Goal: Information Seeking & Learning: Find contact information

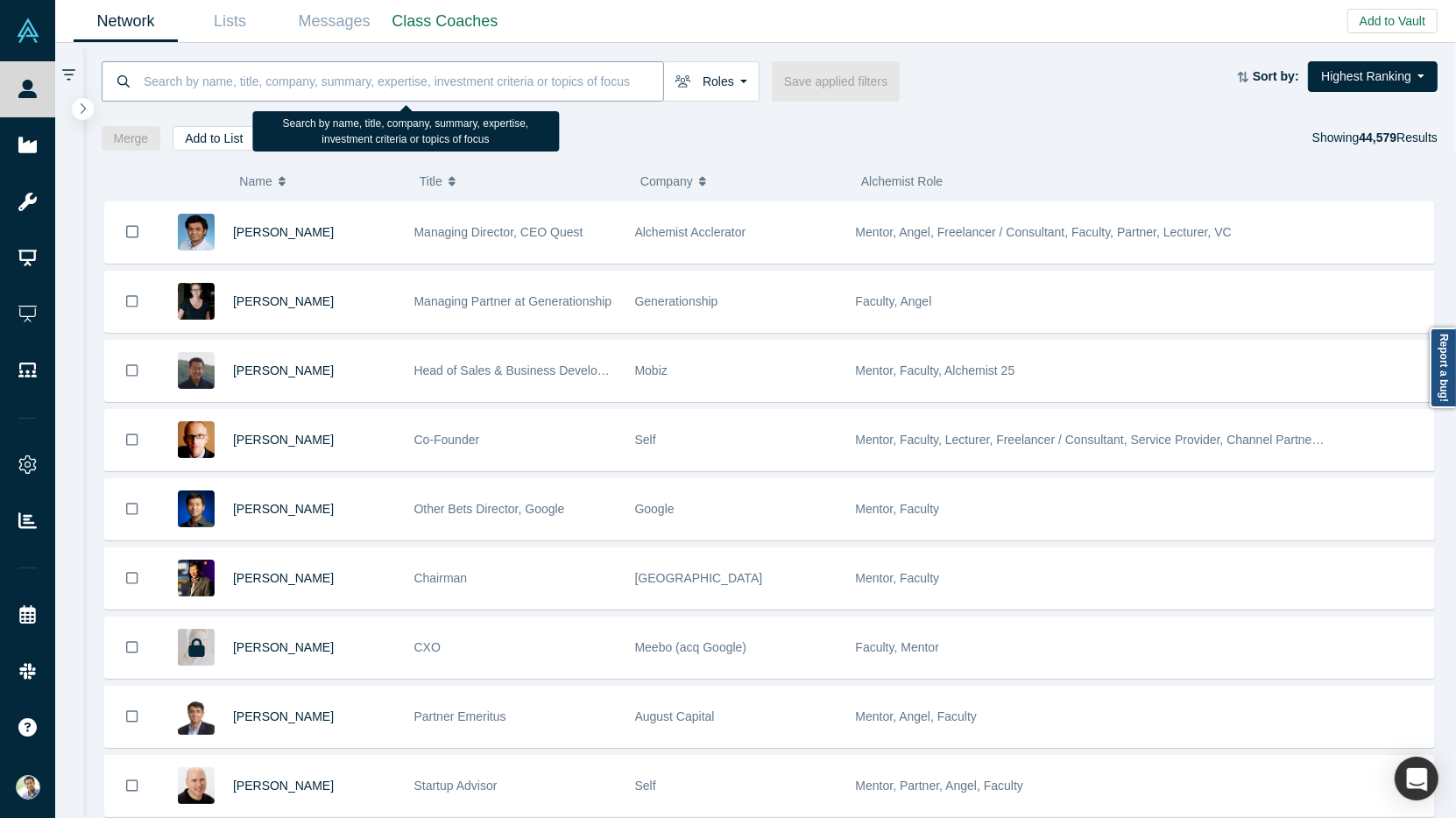
click at [166, 79] on input at bounding box center [403, 81] width 521 height 41
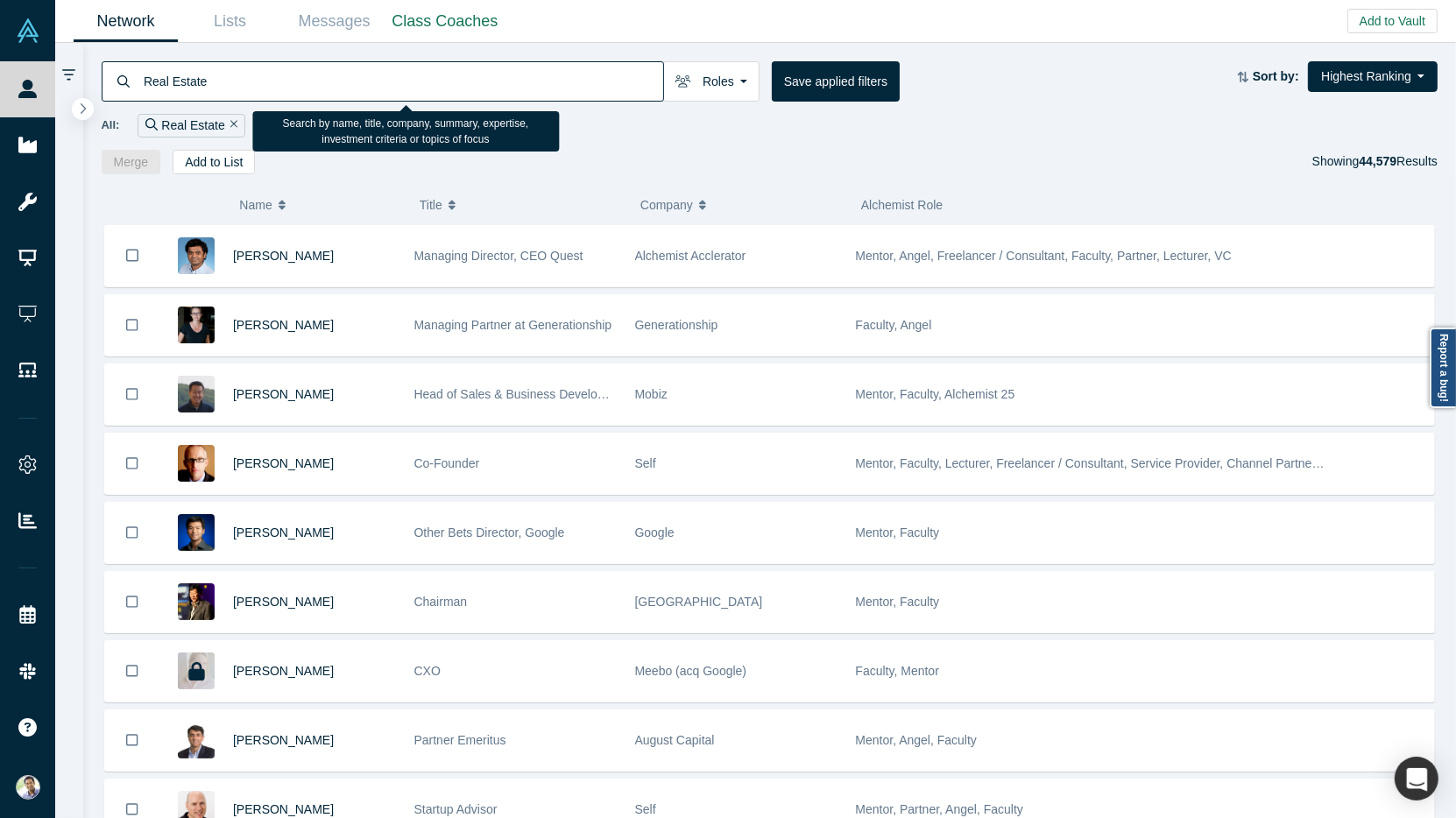
type input "Real Estate"
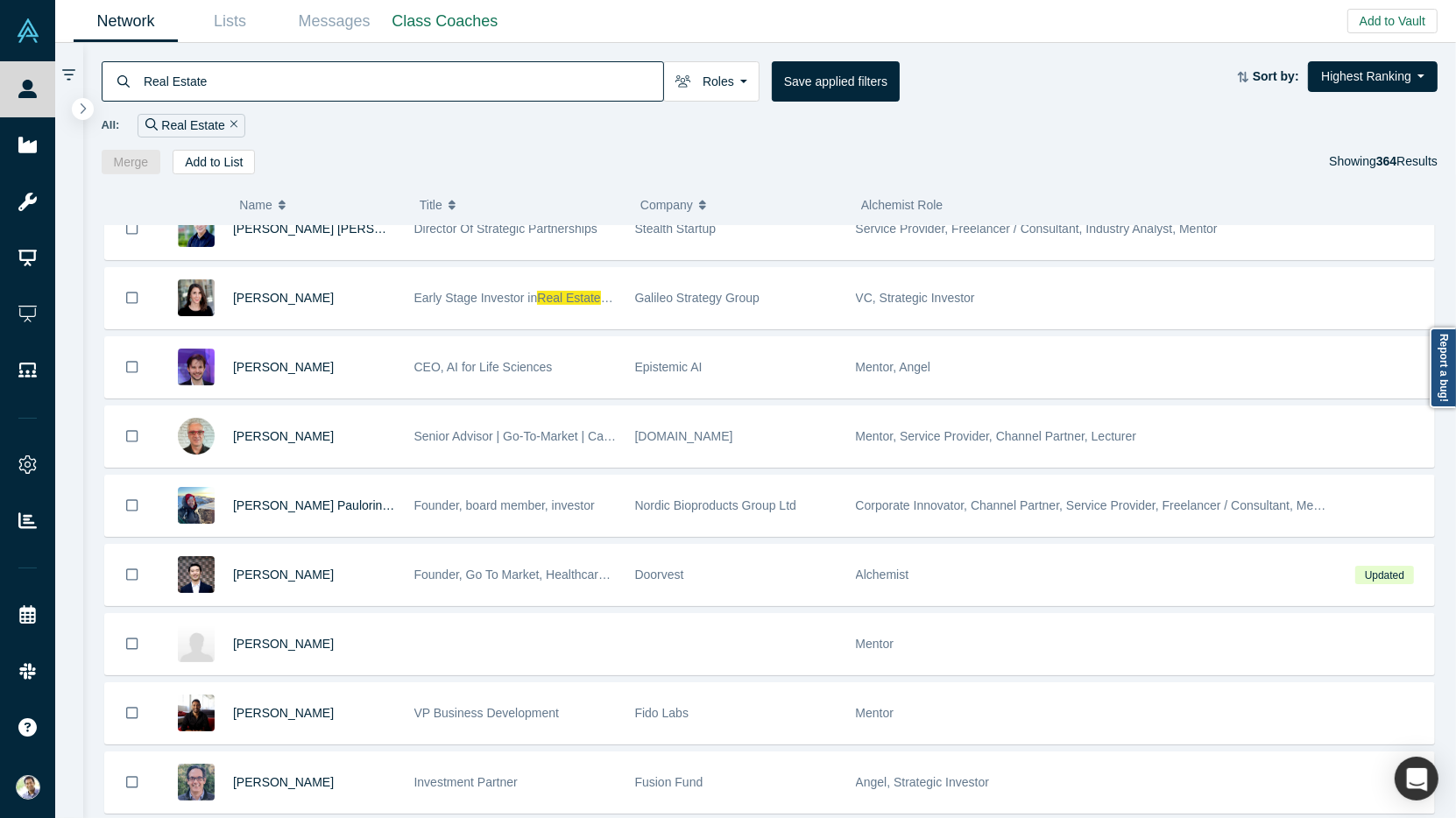
scroll to position [1482, 0]
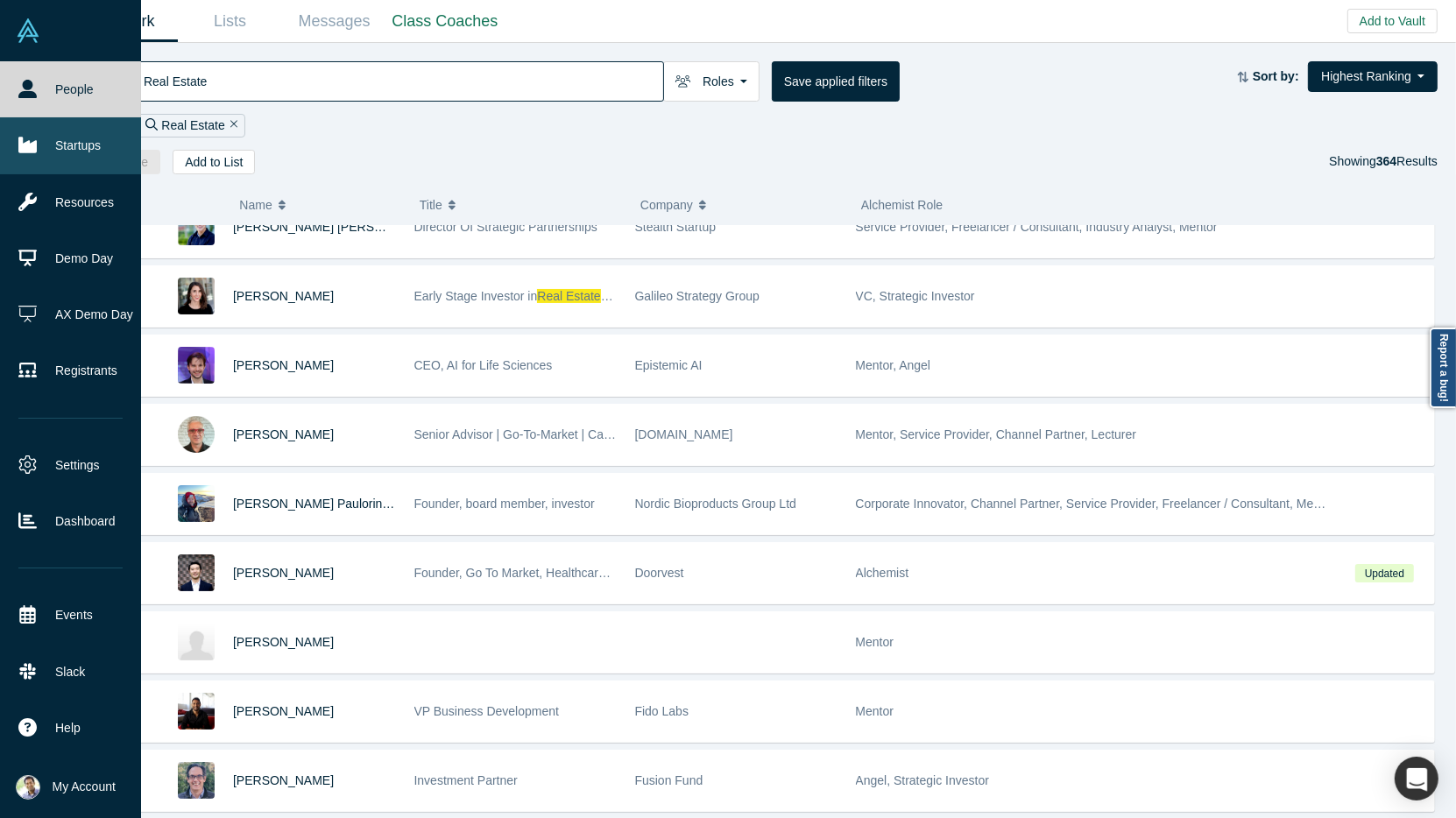
click at [45, 156] on link "Startups" at bounding box center [71, 145] width 141 height 56
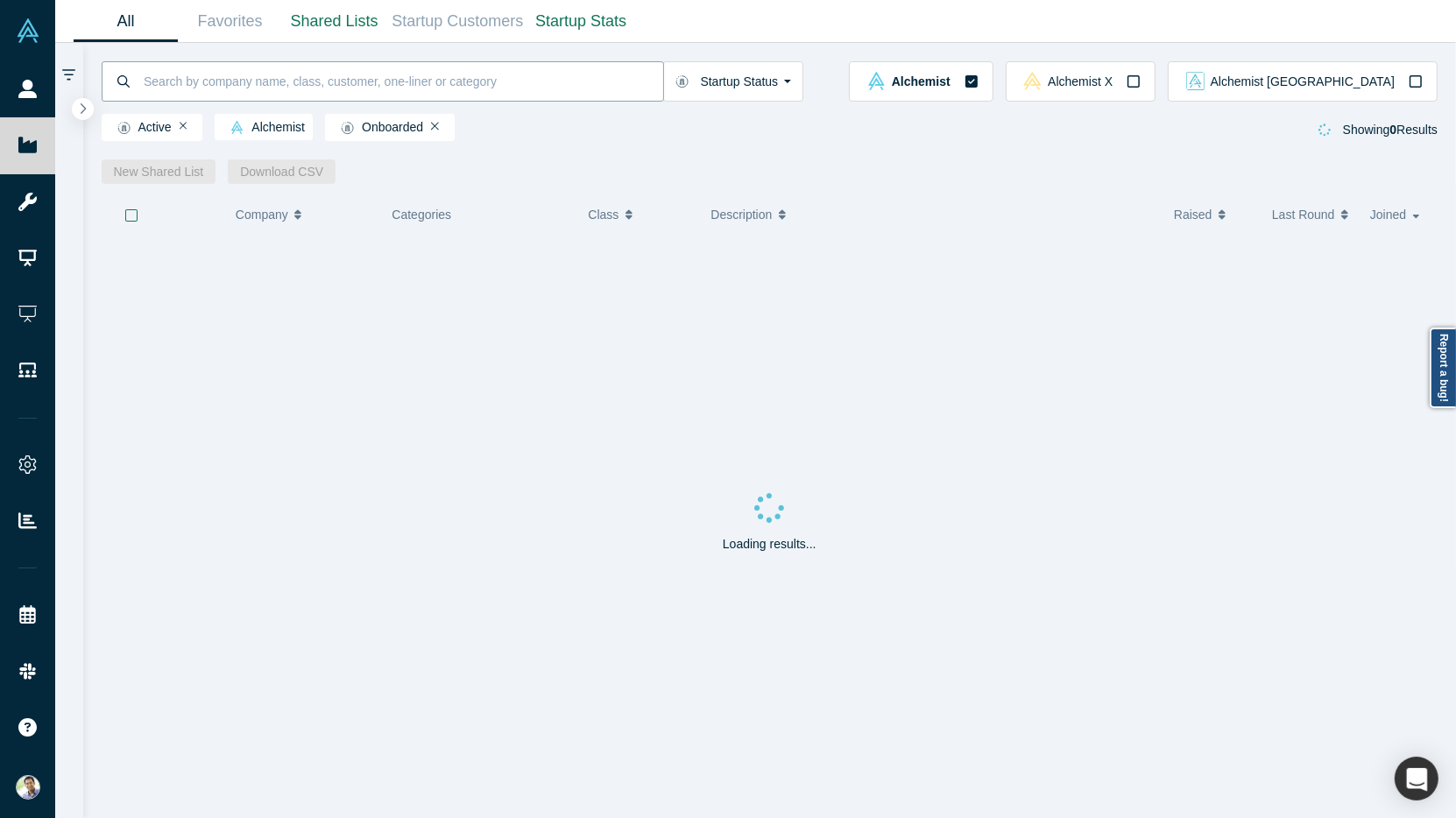
click at [179, 86] on input at bounding box center [403, 81] width 521 height 41
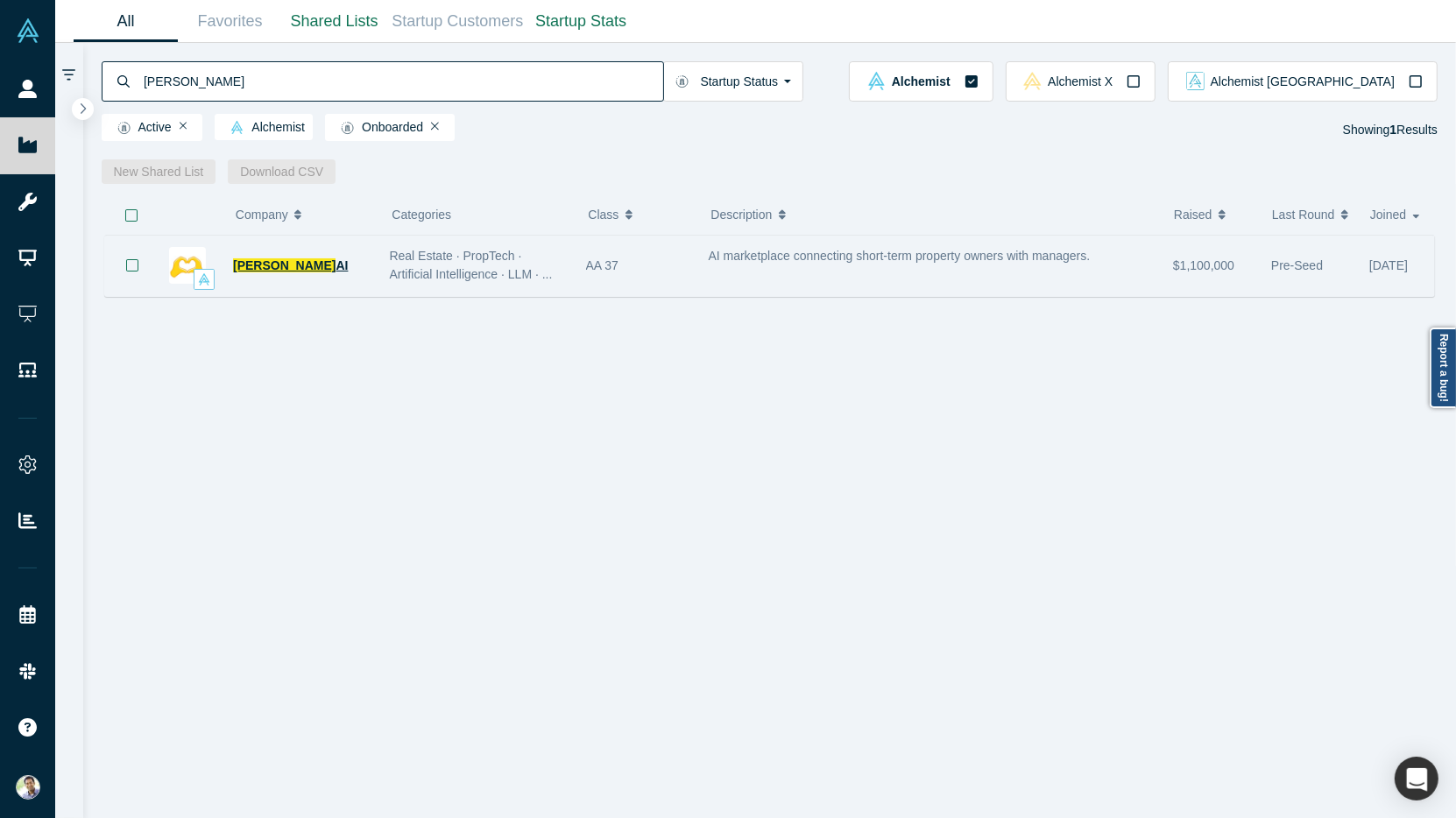
type input "[PERSON_NAME]"
click at [250, 266] on span "[PERSON_NAME]" at bounding box center [283, 265] width 102 height 14
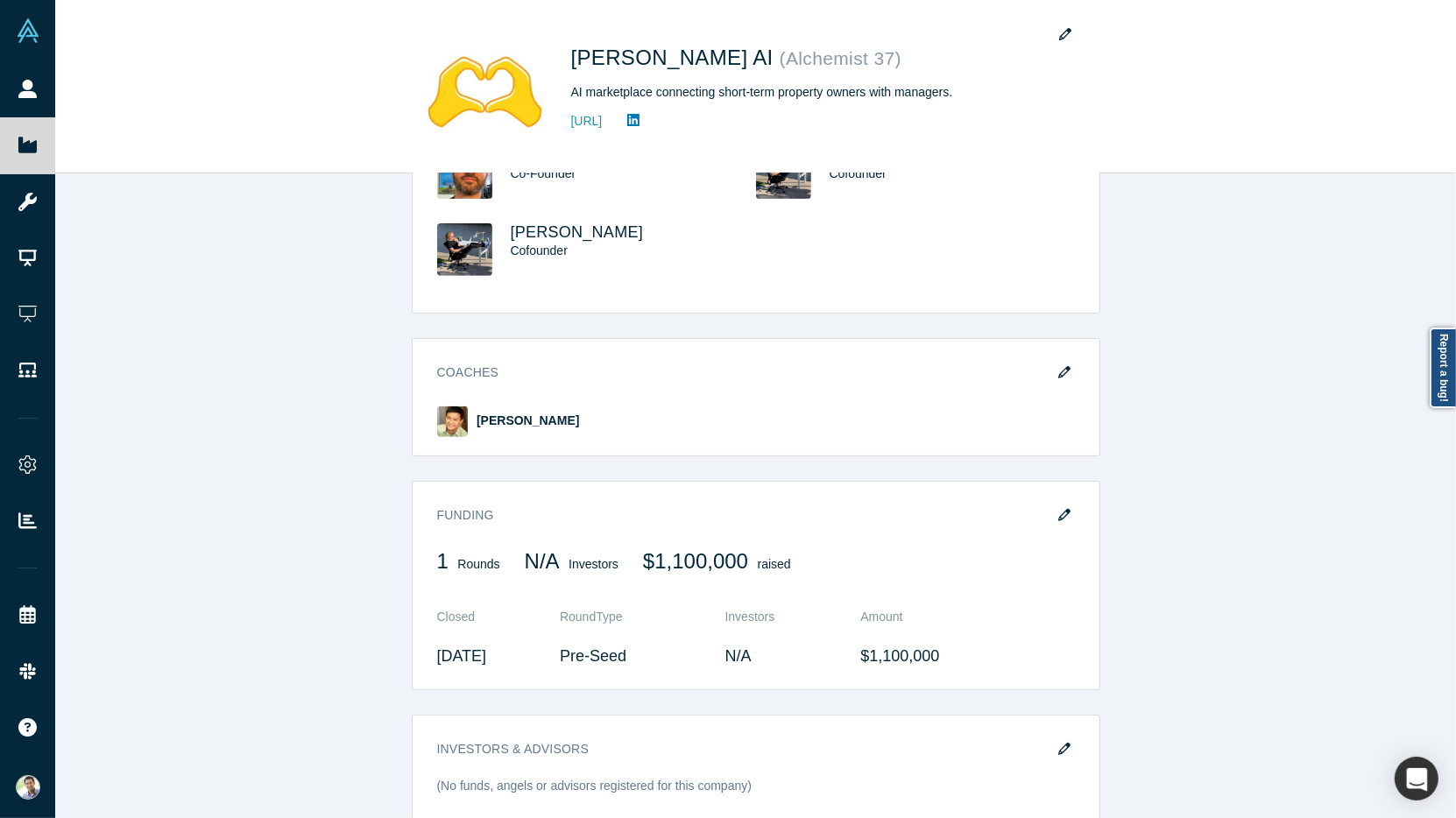
scroll to position [735, 0]
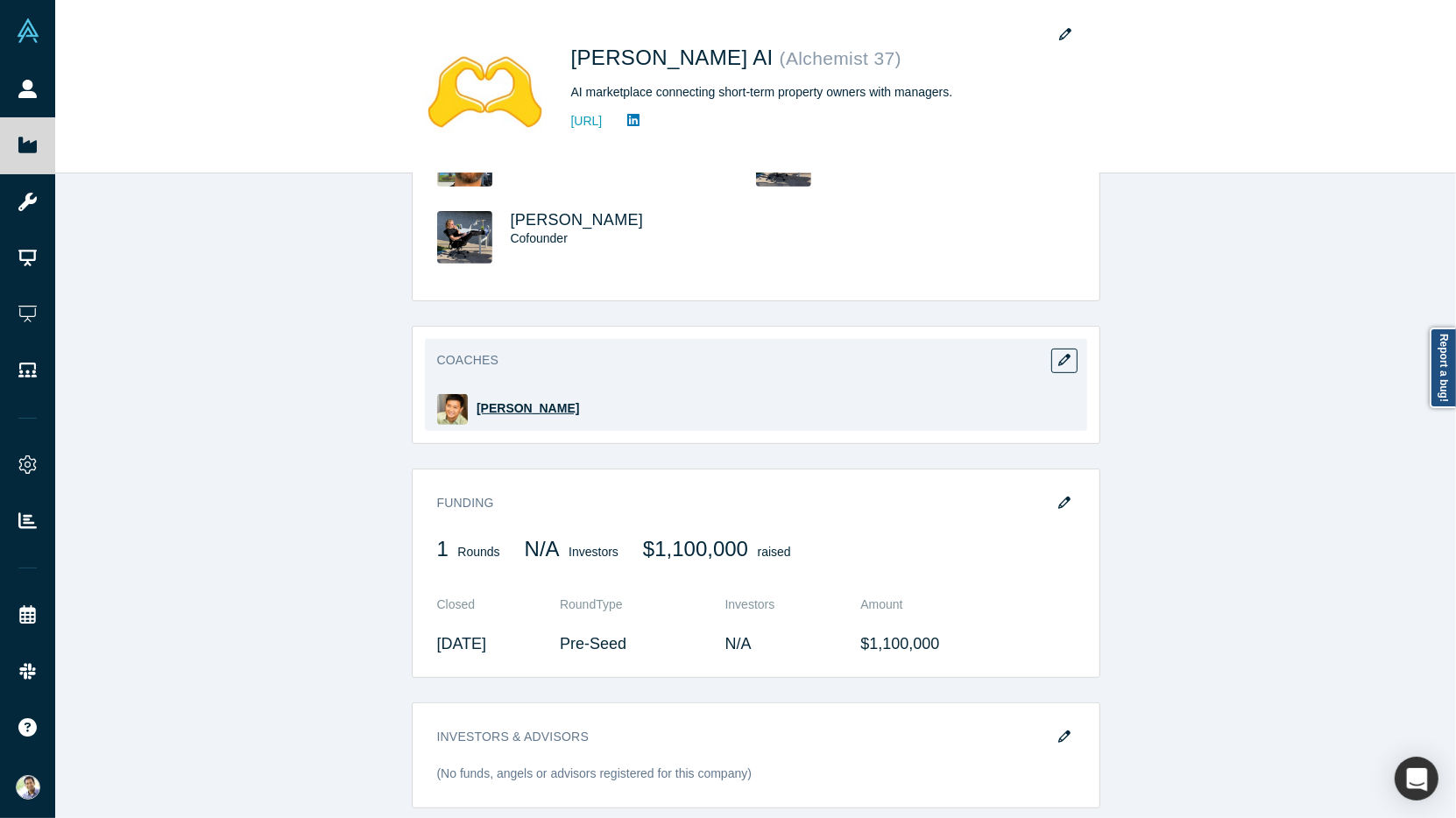
click at [502, 405] on span "[PERSON_NAME]" at bounding box center [527, 409] width 102 height 14
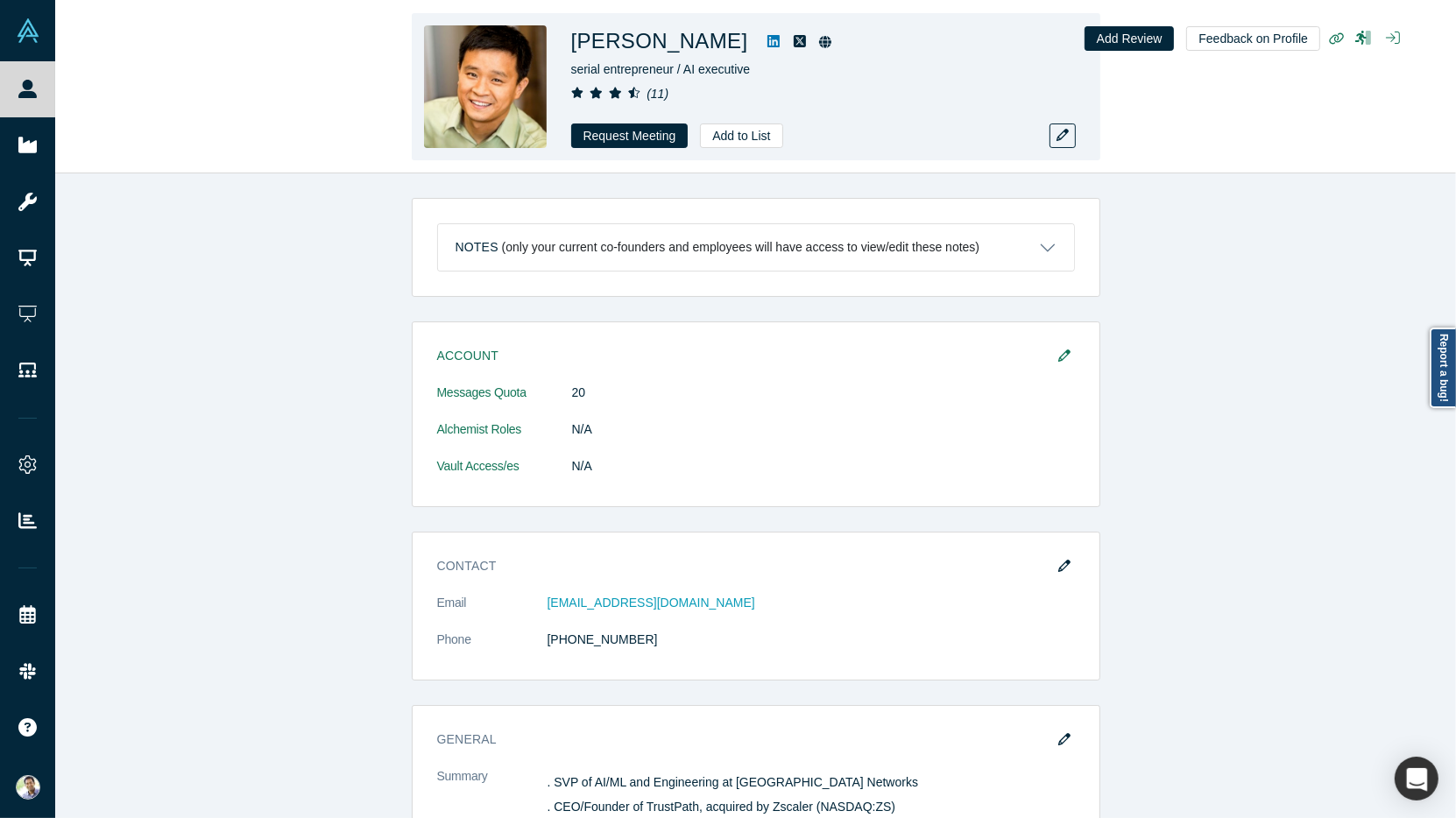
click at [767, 41] on icon at bounding box center [773, 41] width 12 height 14
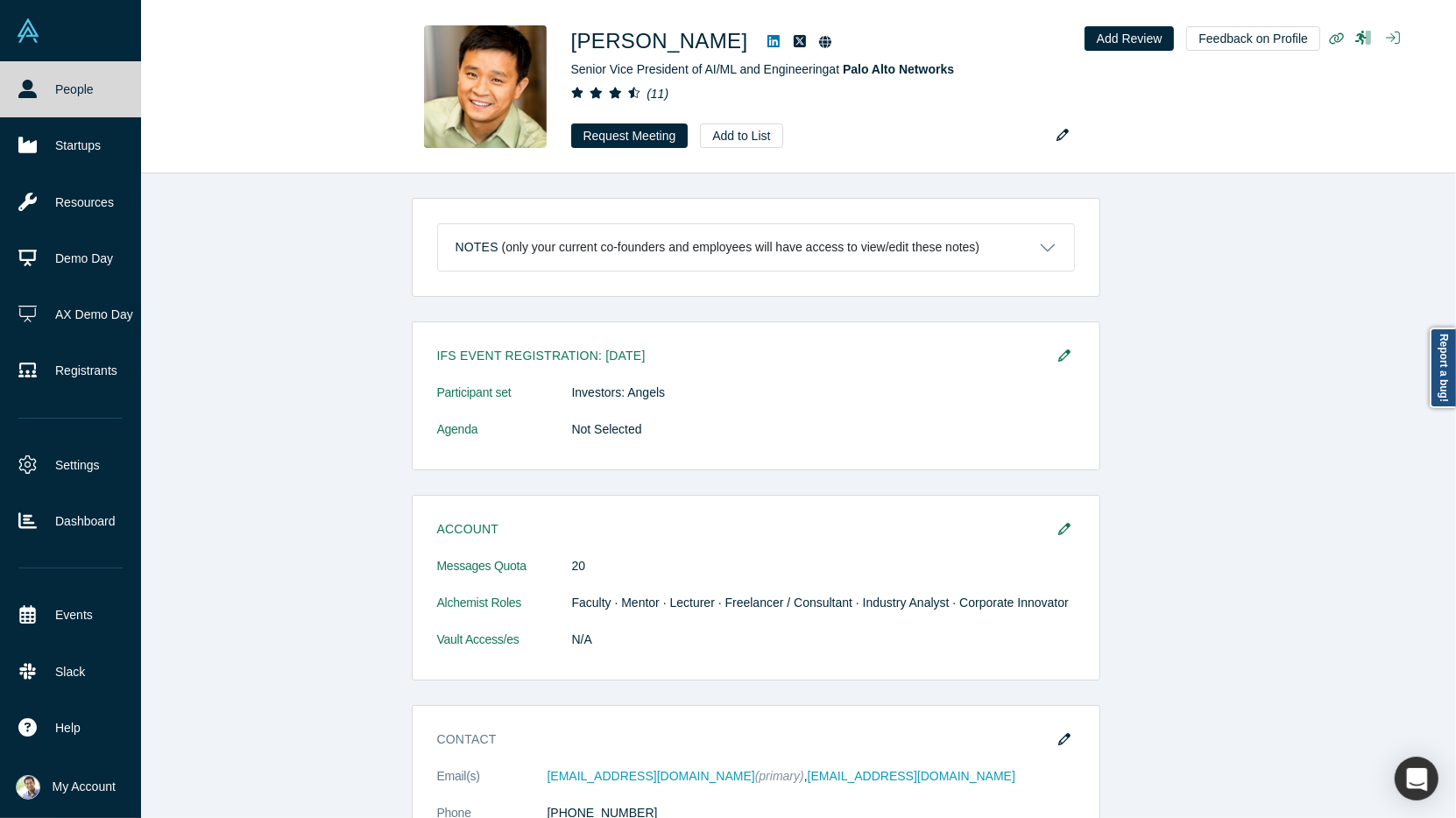
click at [52, 92] on link "People" at bounding box center [71, 89] width 141 height 56
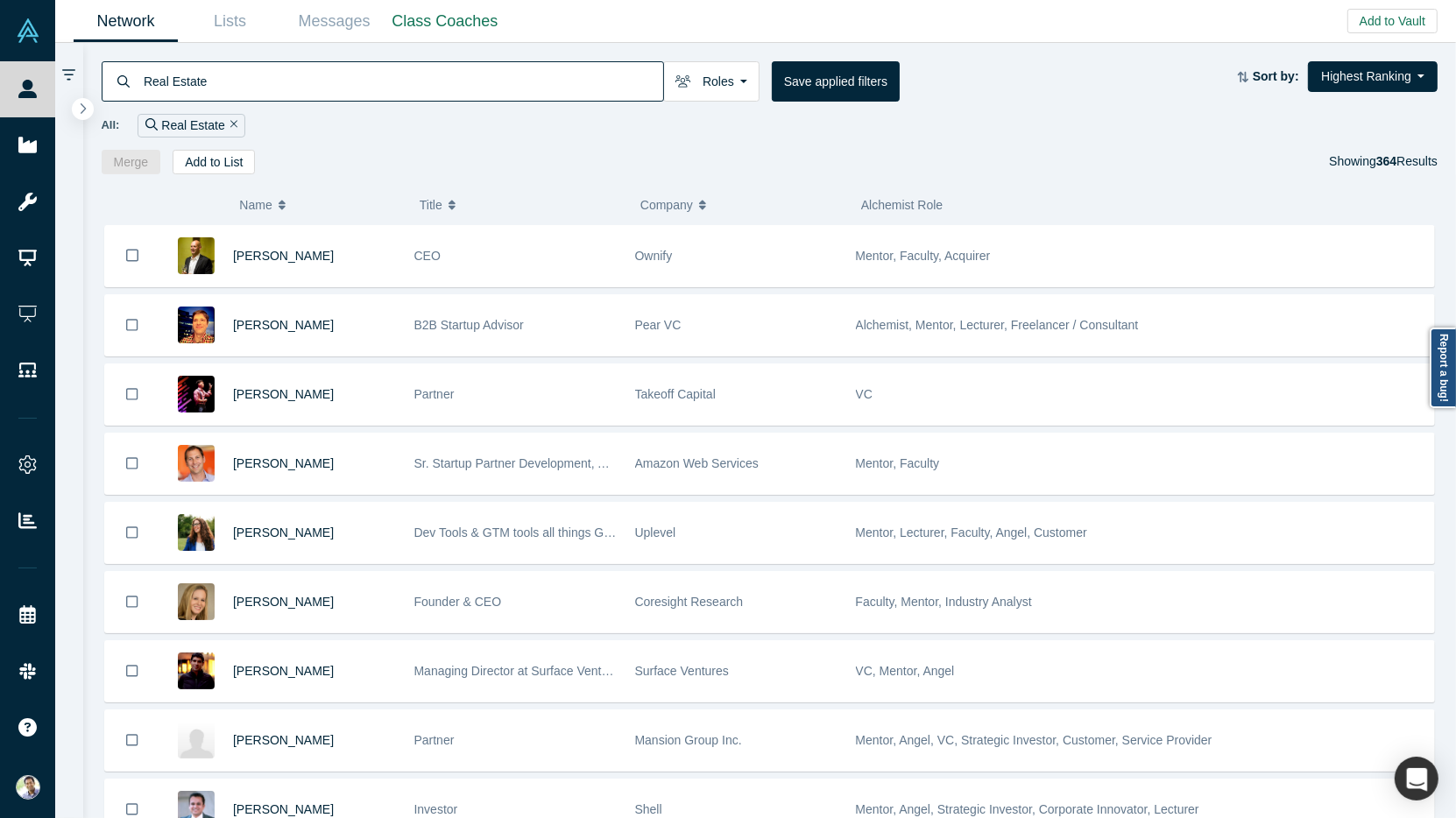
click at [173, 92] on input "Real Estate" at bounding box center [403, 81] width 521 height 41
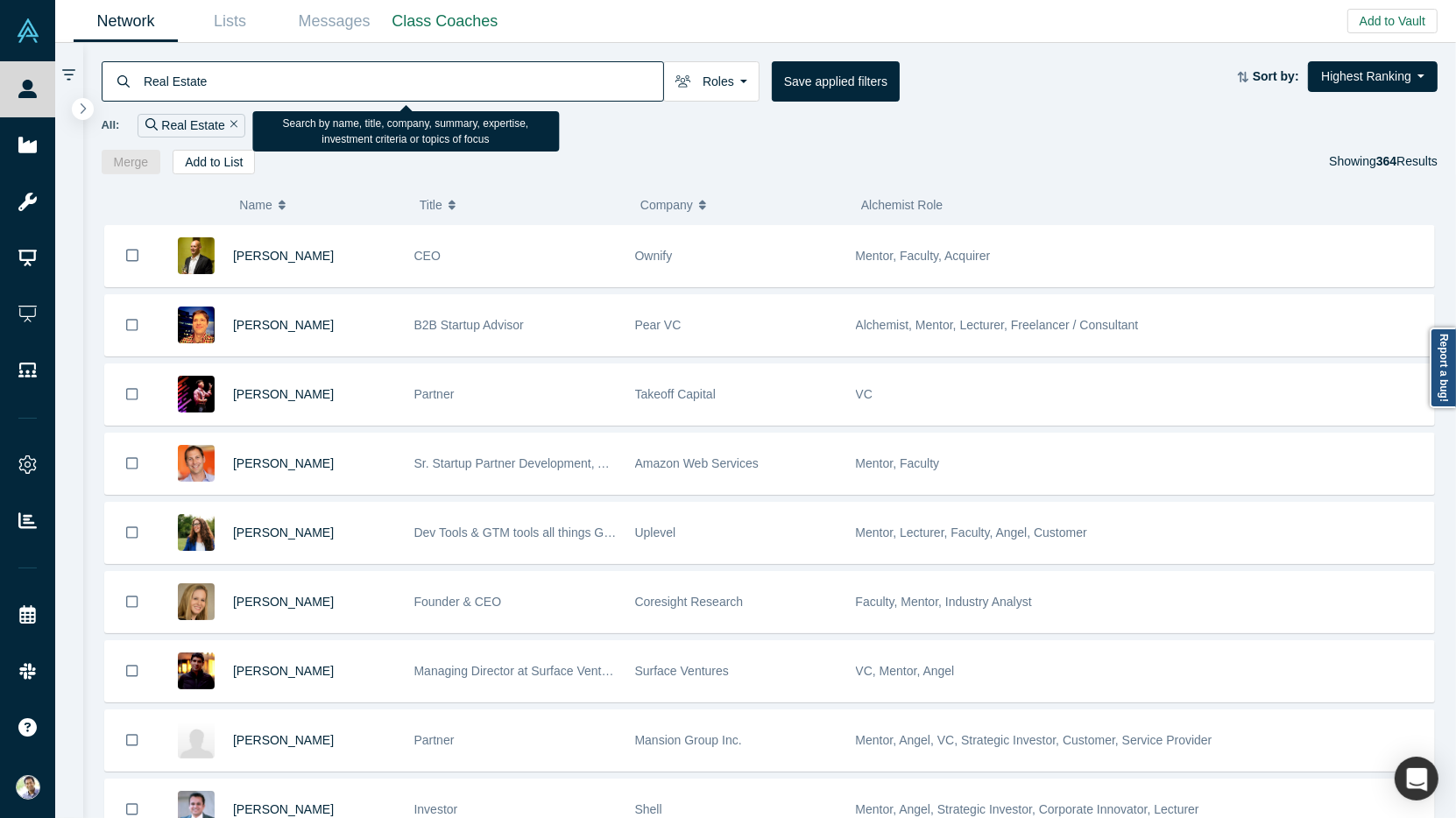
click at [173, 92] on input "Real Estate" at bounding box center [403, 81] width 521 height 41
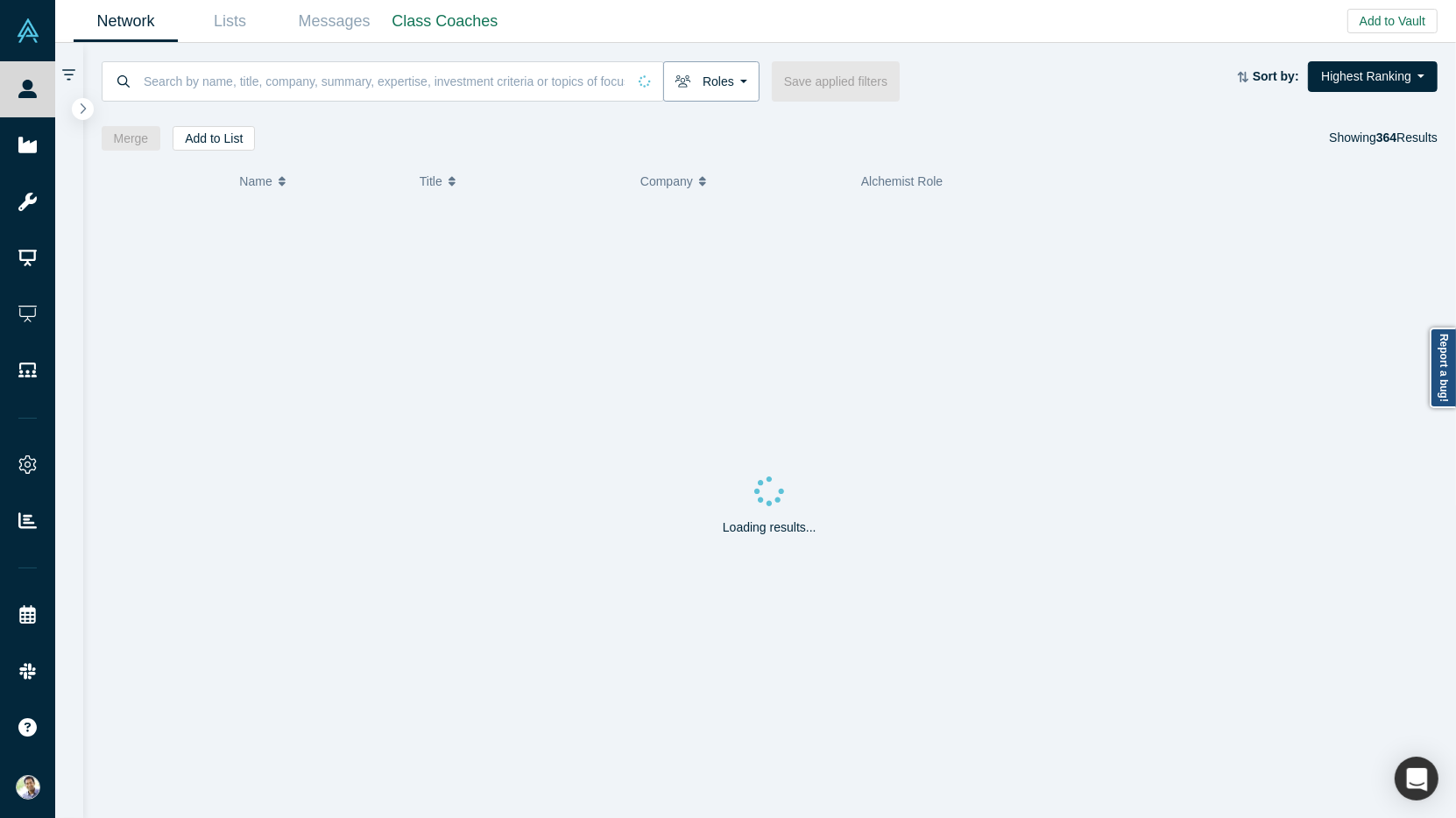
click at [734, 80] on button "Roles" at bounding box center [711, 82] width 96 height 41
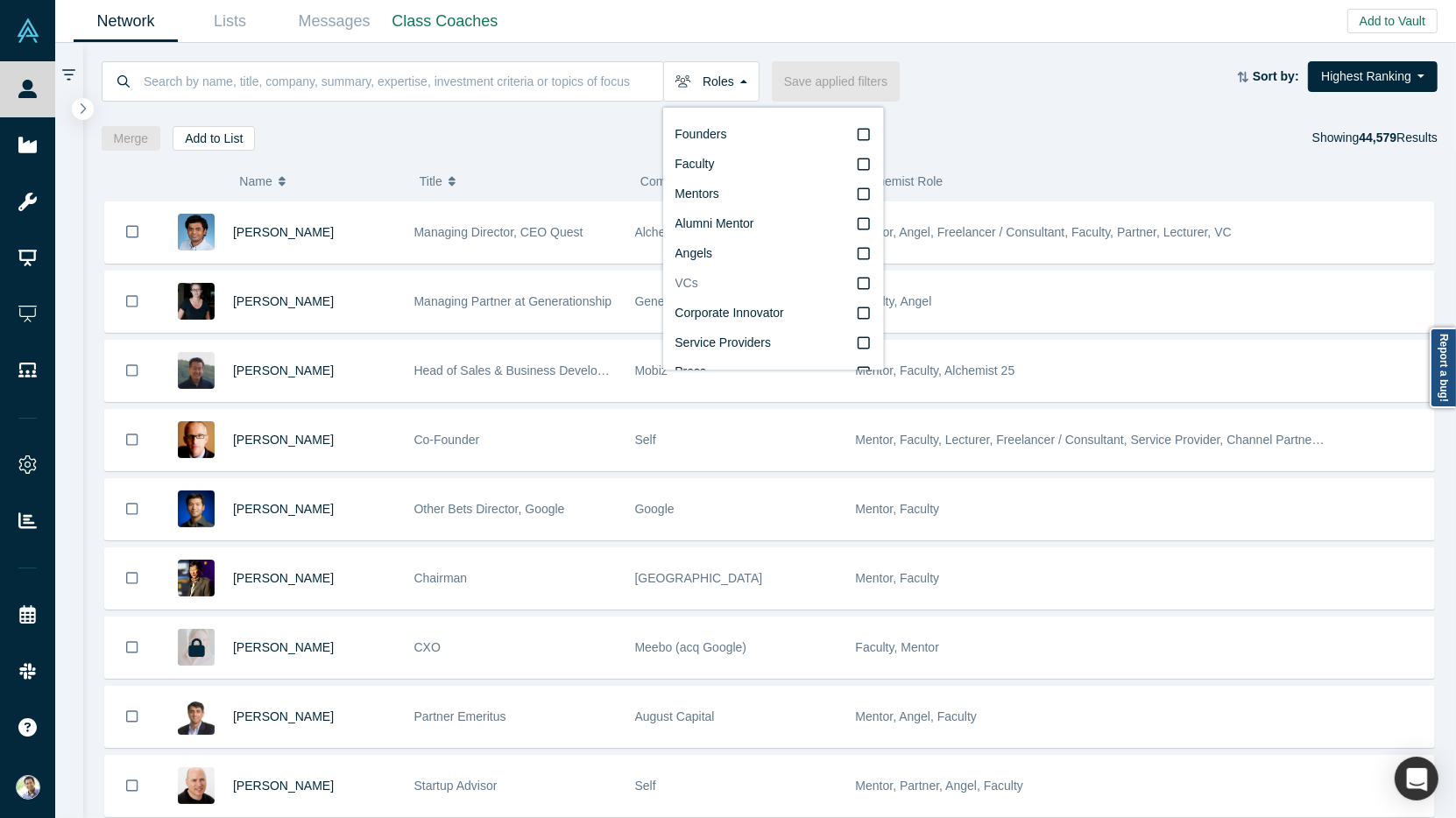
click at [865, 284] on icon at bounding box center [864, 284] width 12 height 14
click at [0, 0] on input "VCs" at bounding box center [0, 0] width 0 height 0
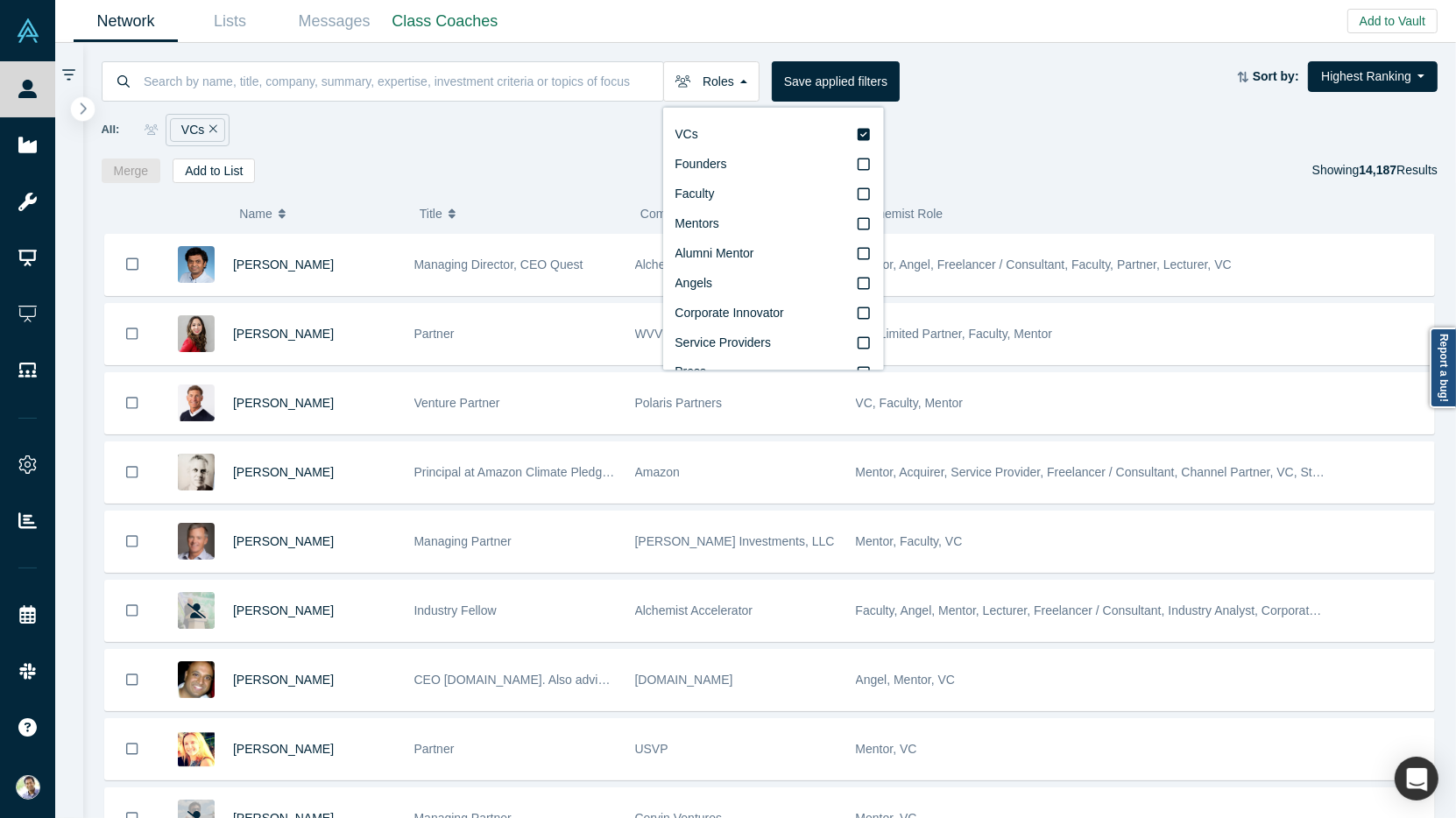
click at [84, 111] on icon "button" at bounding box center [82, 107] width 9 height 13
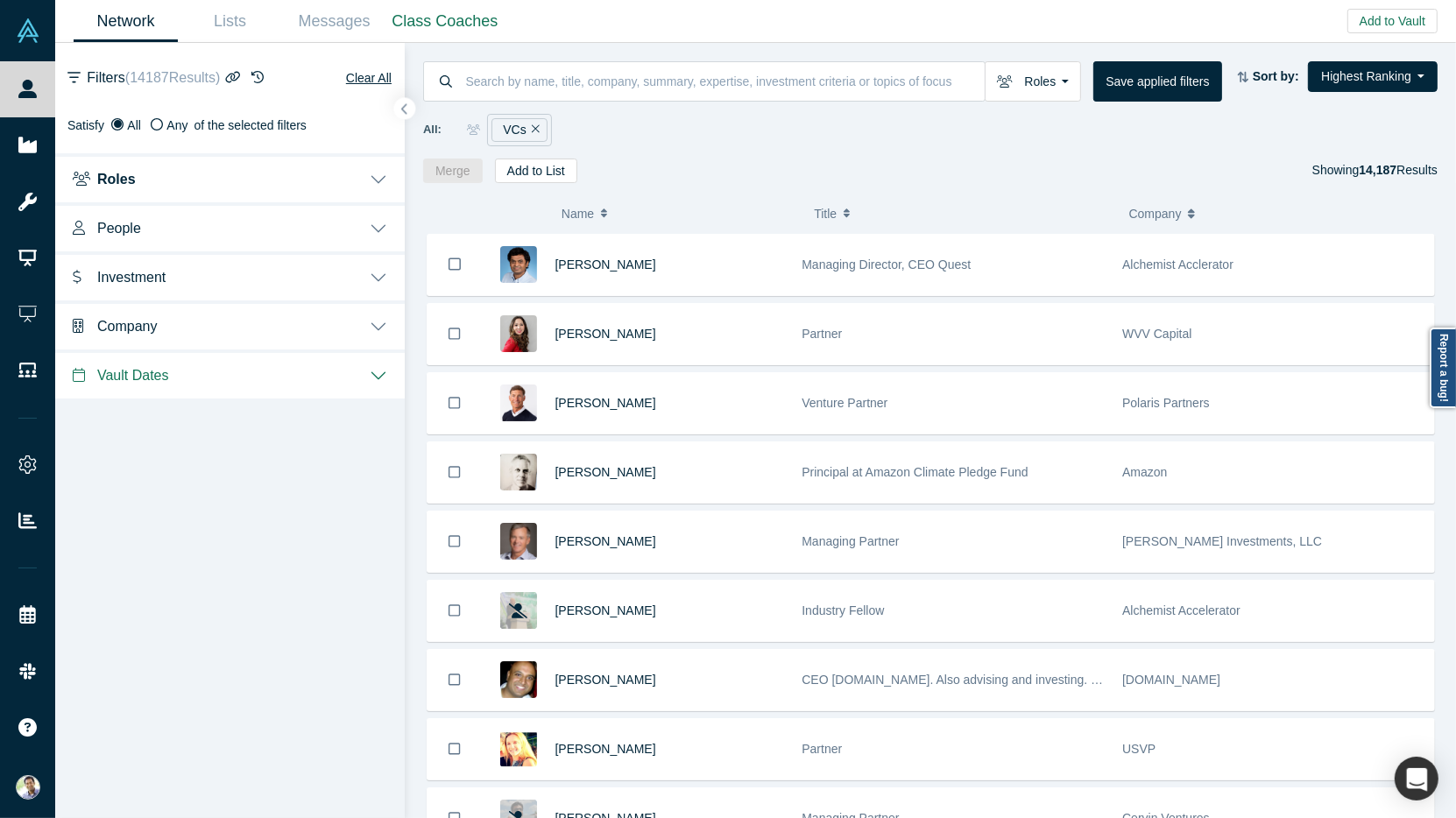
click at [381, 282] on button "Investment" at bounding box center [231, 275] width 350 height 49
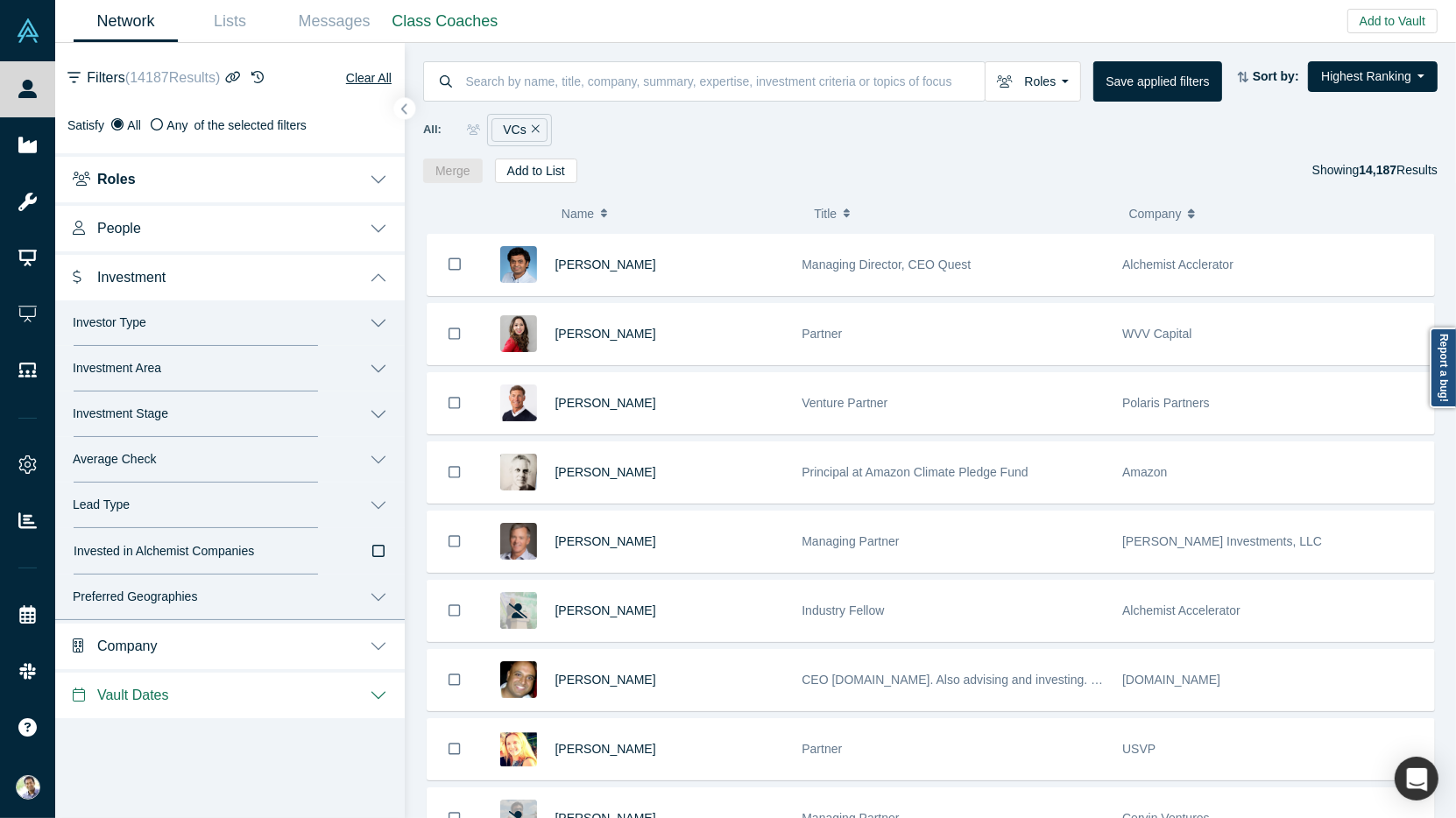
click at [381, 598] on button "Preferred Geographies" at bounding box center [231, 597] width 350 height 46
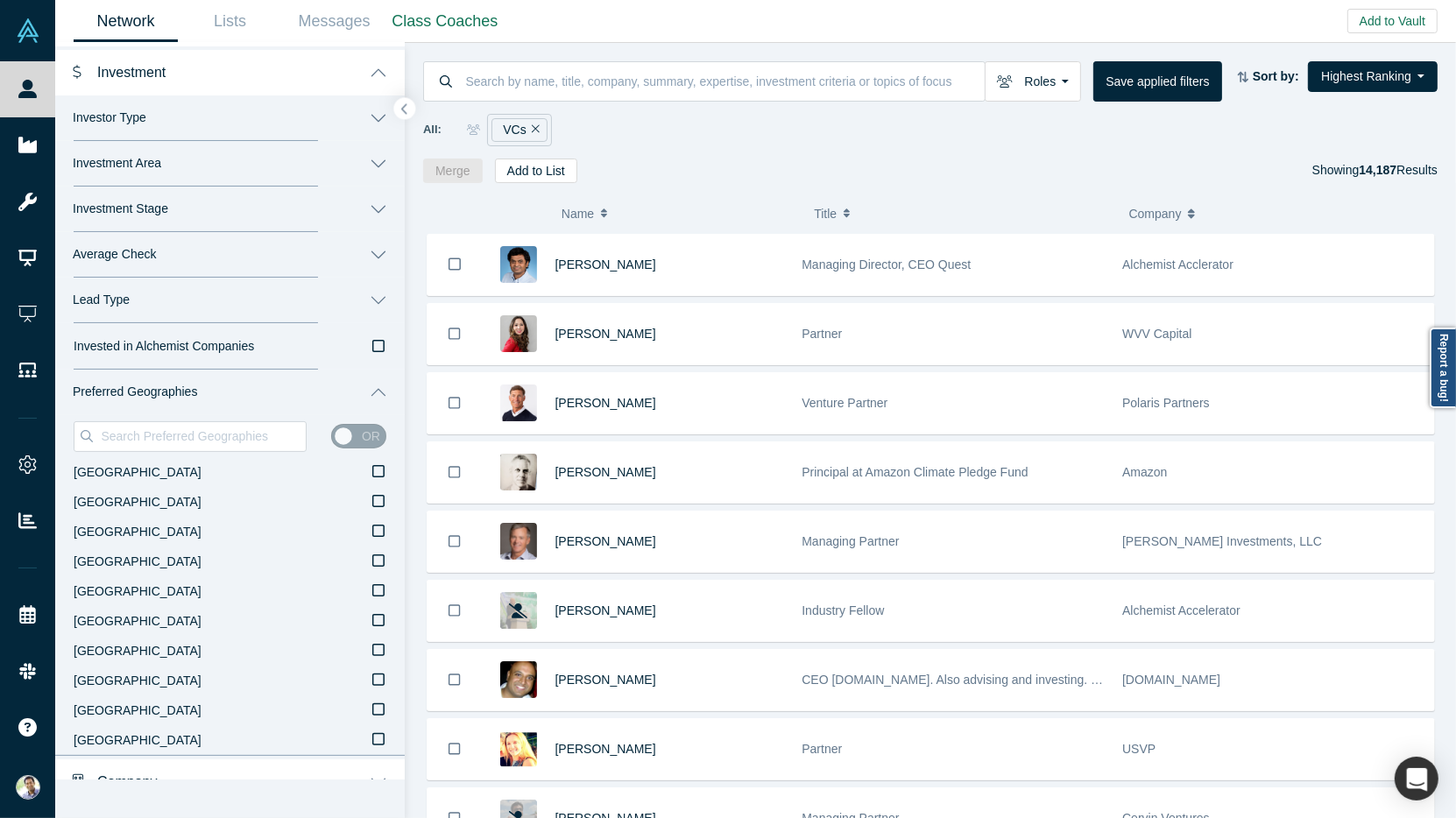
scroll to position [277, 0]
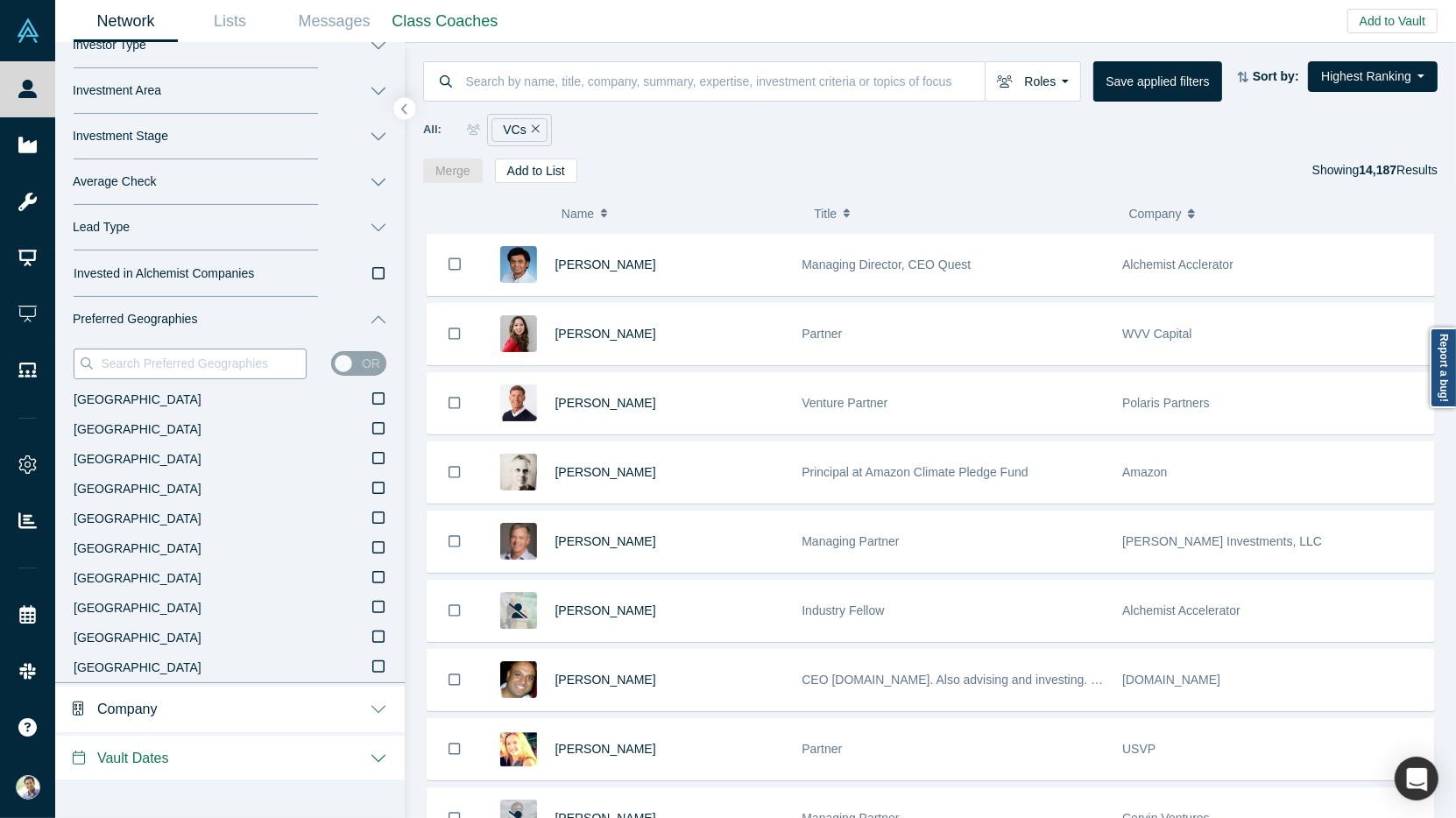
click at [186, 362] on input at bounding box center [203, 363] width 207 height 23
type input "k"
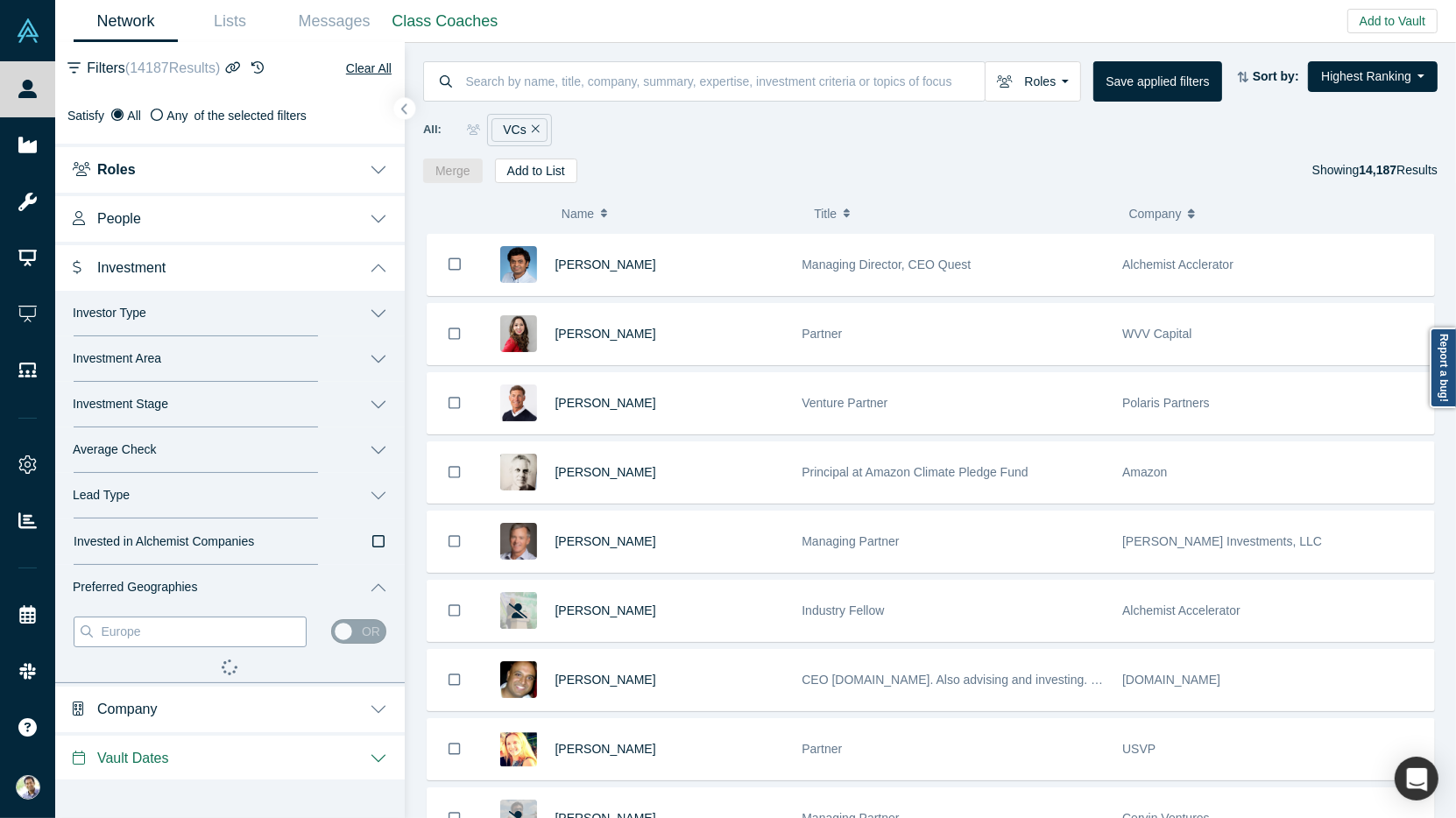
scroll to position [159, 0]
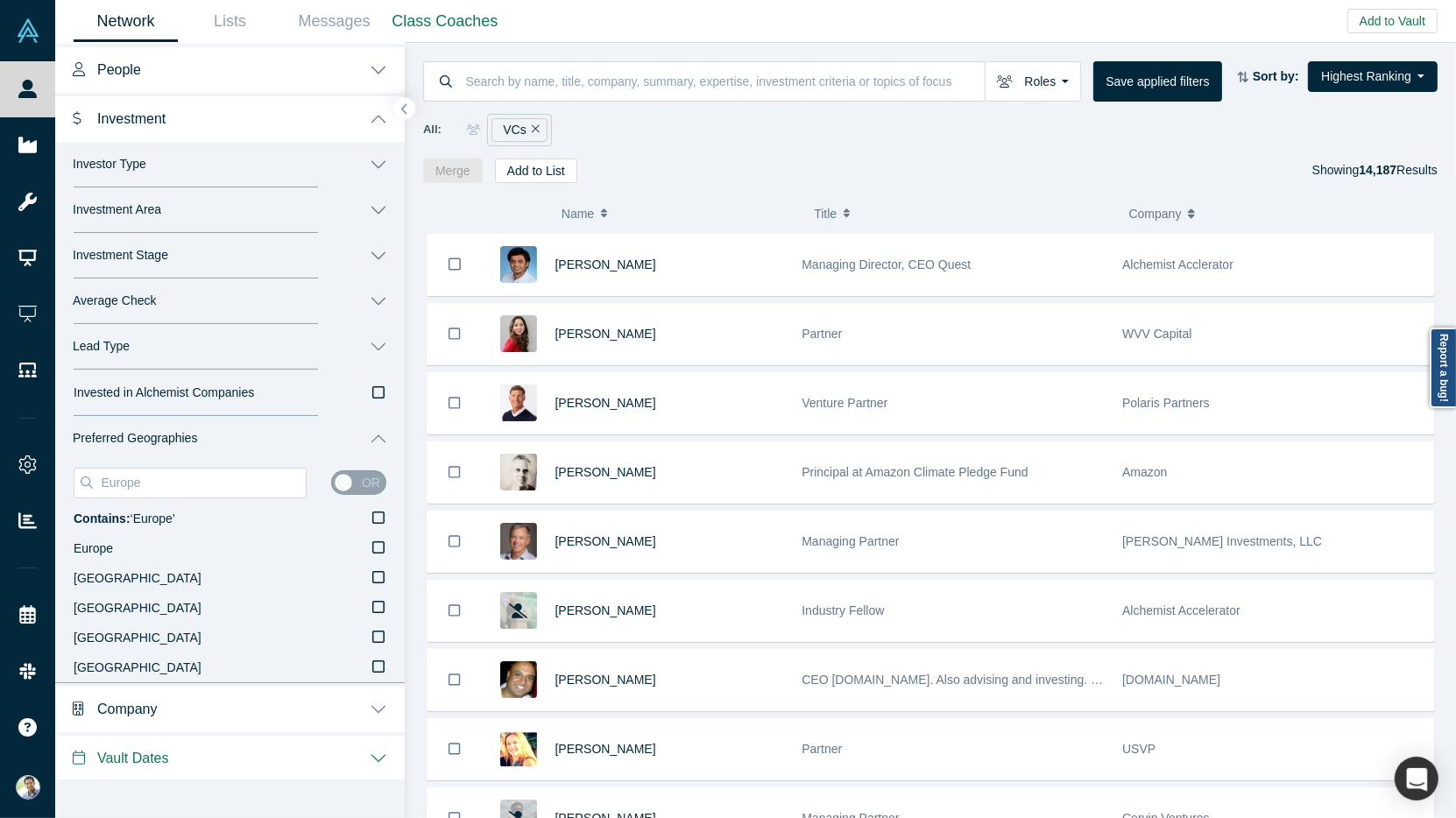
type input "Europe"
click at [366, 484] on div "or" at bounding box center [359, 482] width 56 height 25
click at [343, 483] on div "or" at bounding box center [359, 482] width 56 height 25
click at [379, 542] on icon at bounding box center [379, 548] width 12 height 14
click at [0, 0] on input "Europe" at bounding box center [0, 0] width 0 height 0
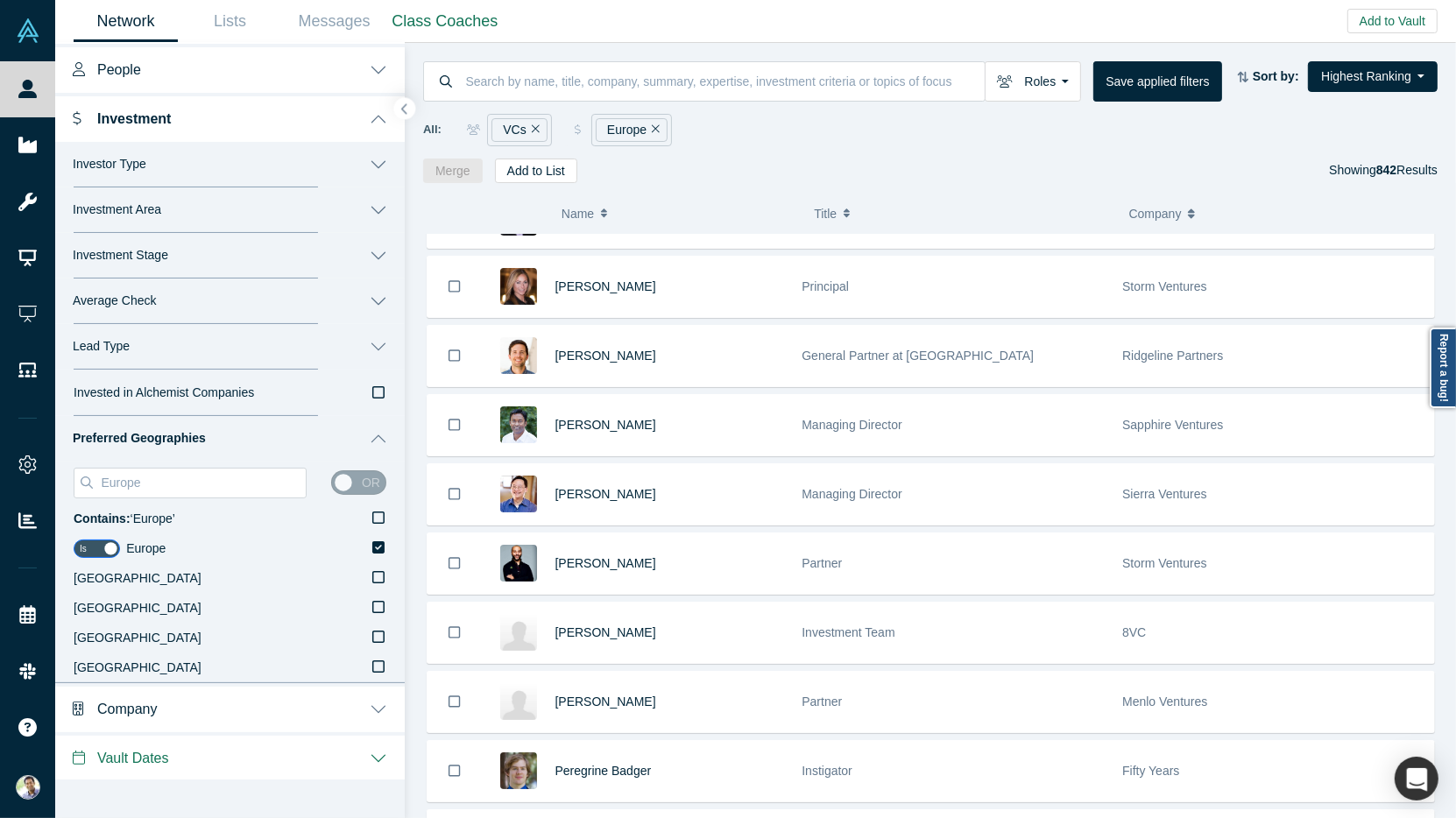
scroll to position [742, 0]
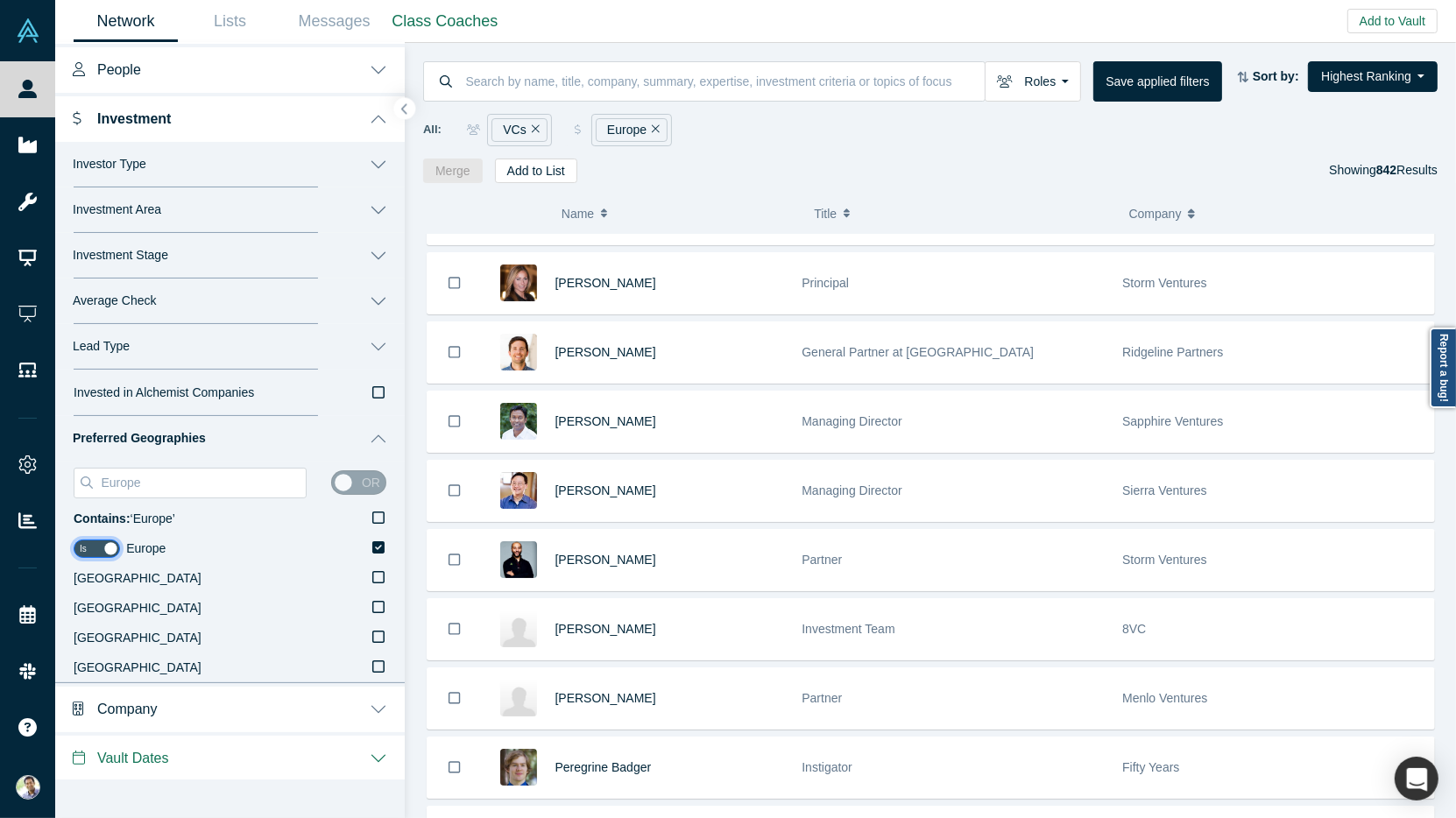
click at [110, 544] on input "checkbox" at bounding box center [96, 549] width 47 height 19
checkbox input "false"
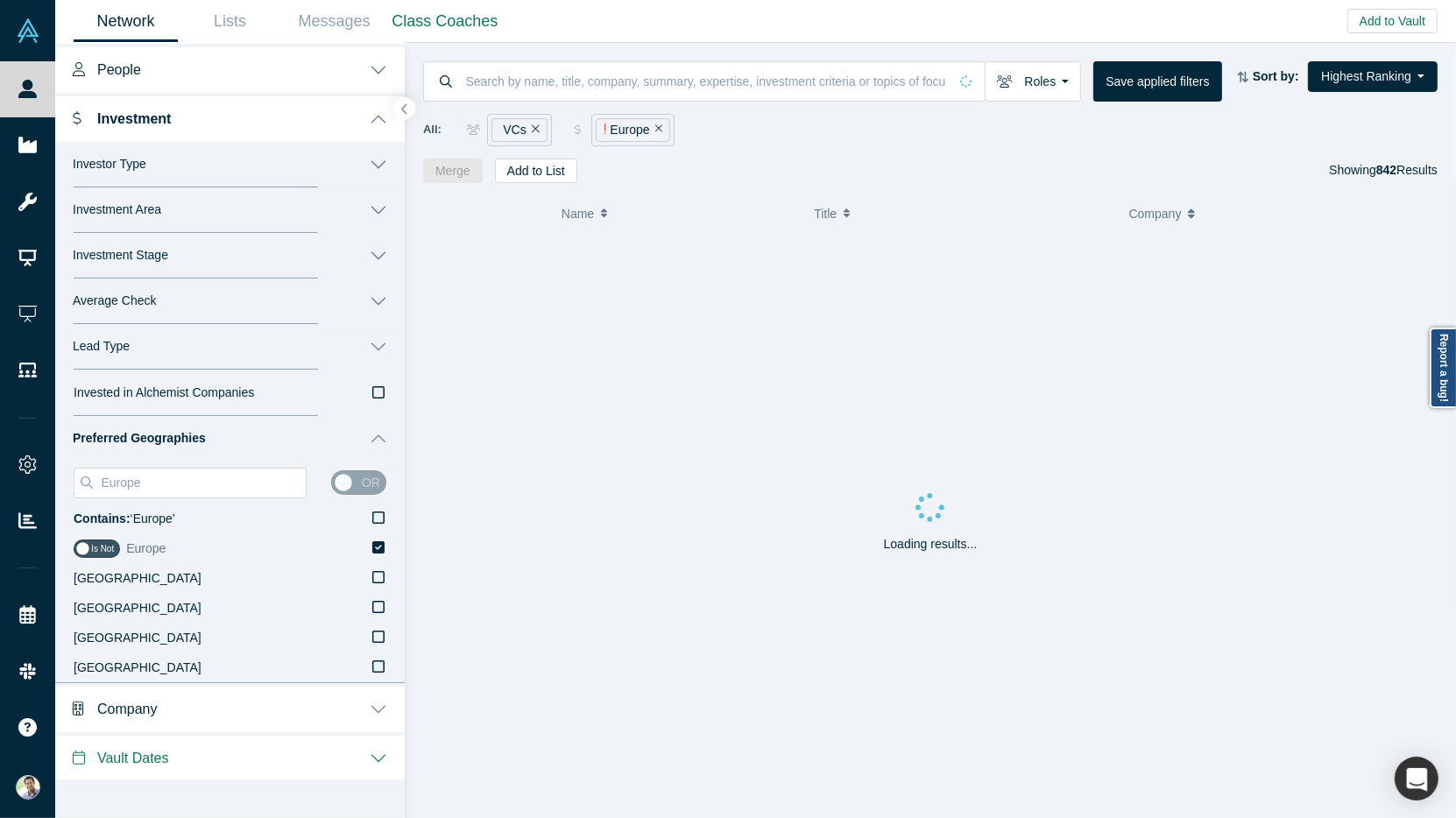
click at [379, 547] on icon at bounding box center [379, 548] width 12 height 14
click at [0, 0] on input "Europe" at bounding box center [0, 0] width 0 height 0
click at [407, 105] on icon "button" at bounding box center [404, 108] width 9 height 13
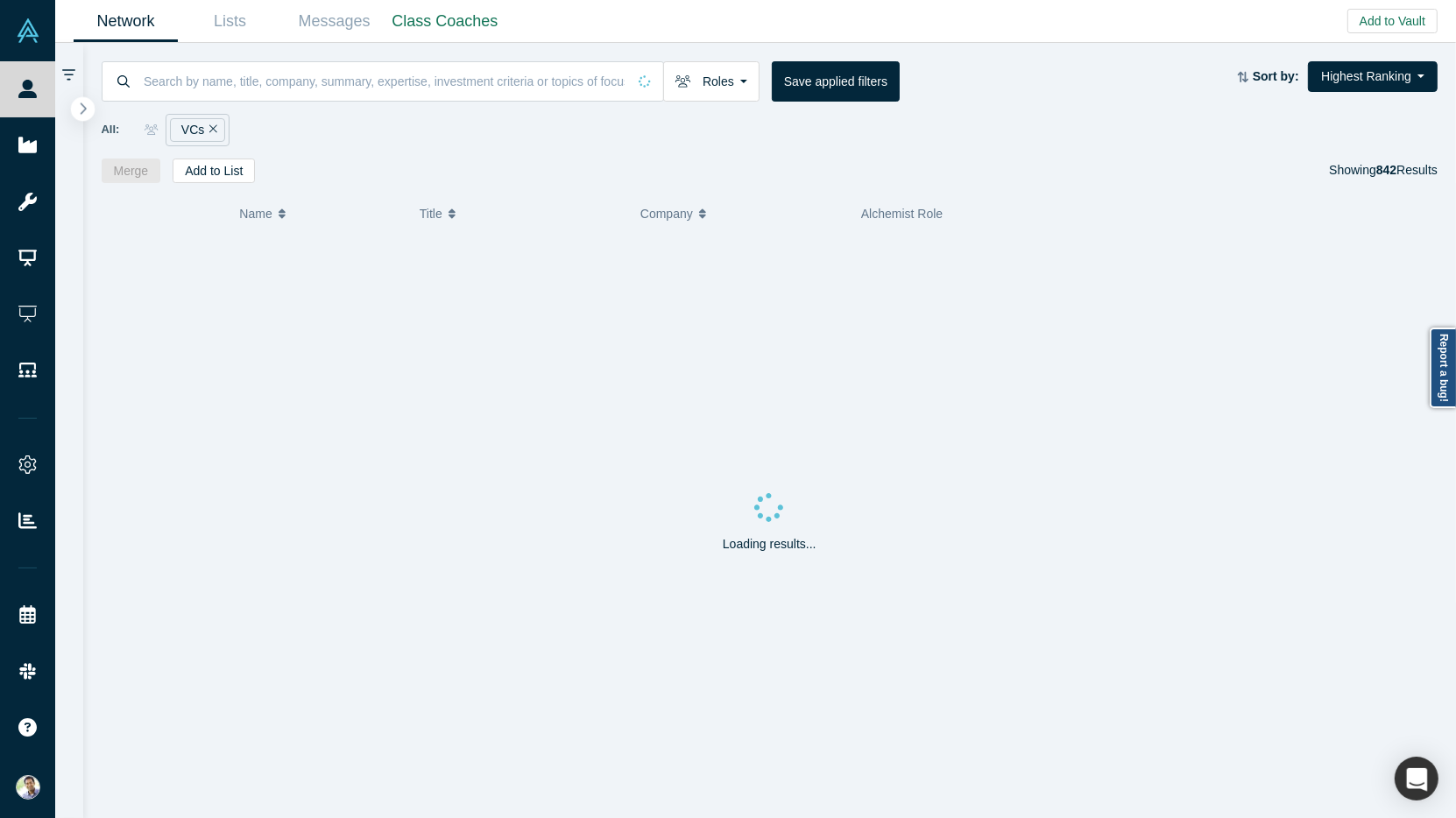
scroll to position [0, 0]
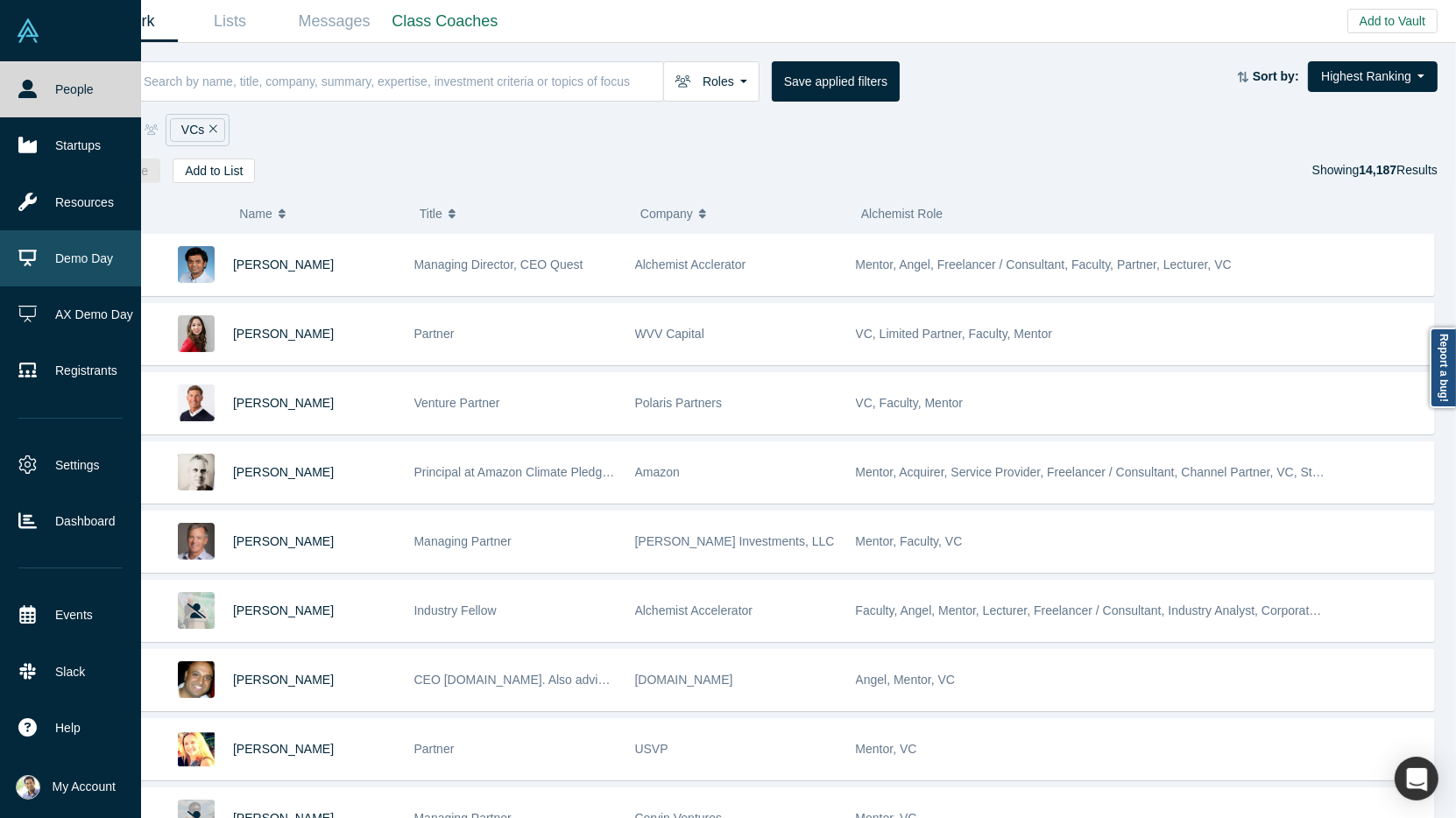
click at [81, 253] on link "Demo Day" at bounding box center [71, 258] width 141 height 56
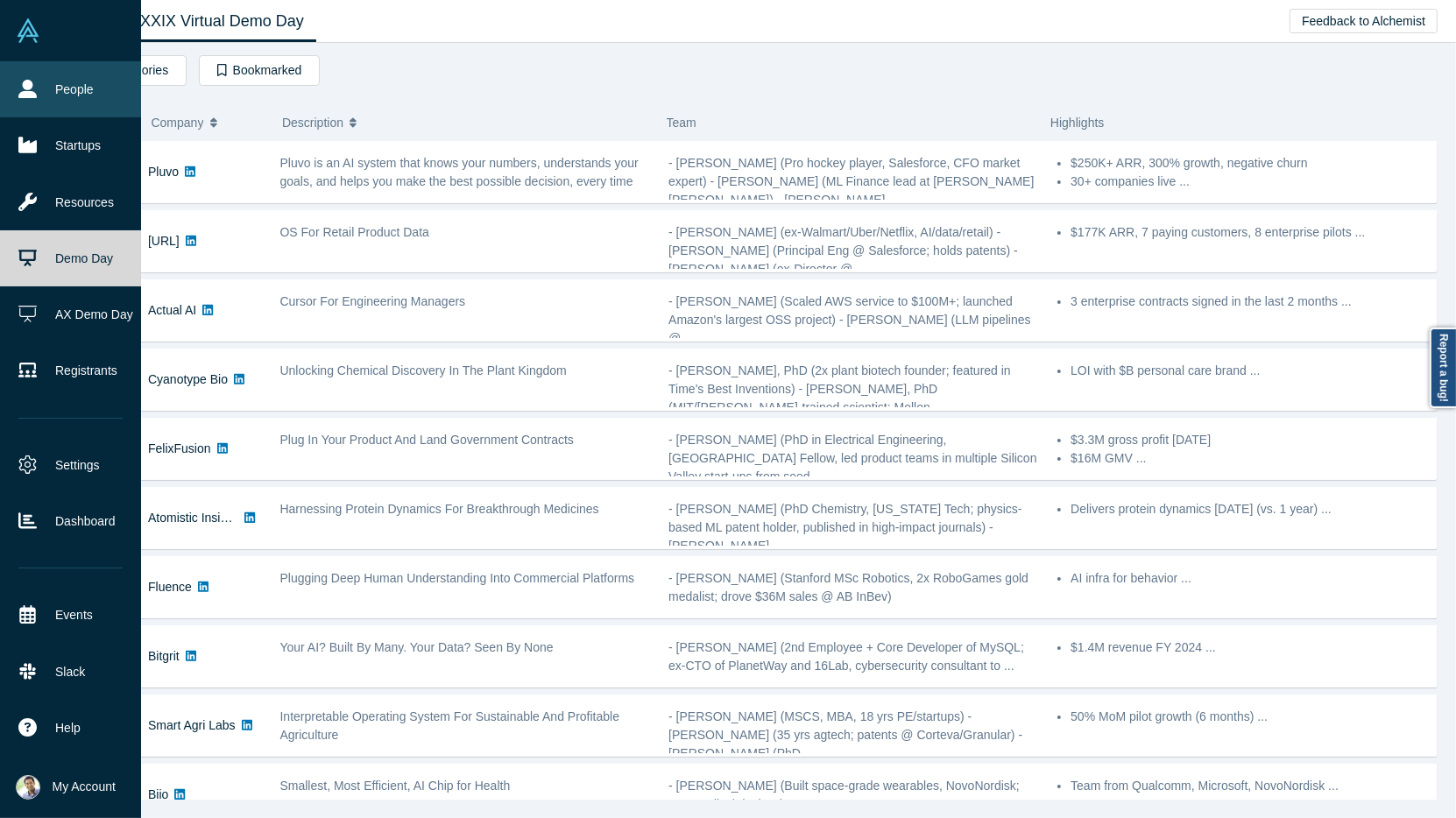
click at [61, 86] on link "People" at bounding box center [71, 89] width 141 height 56
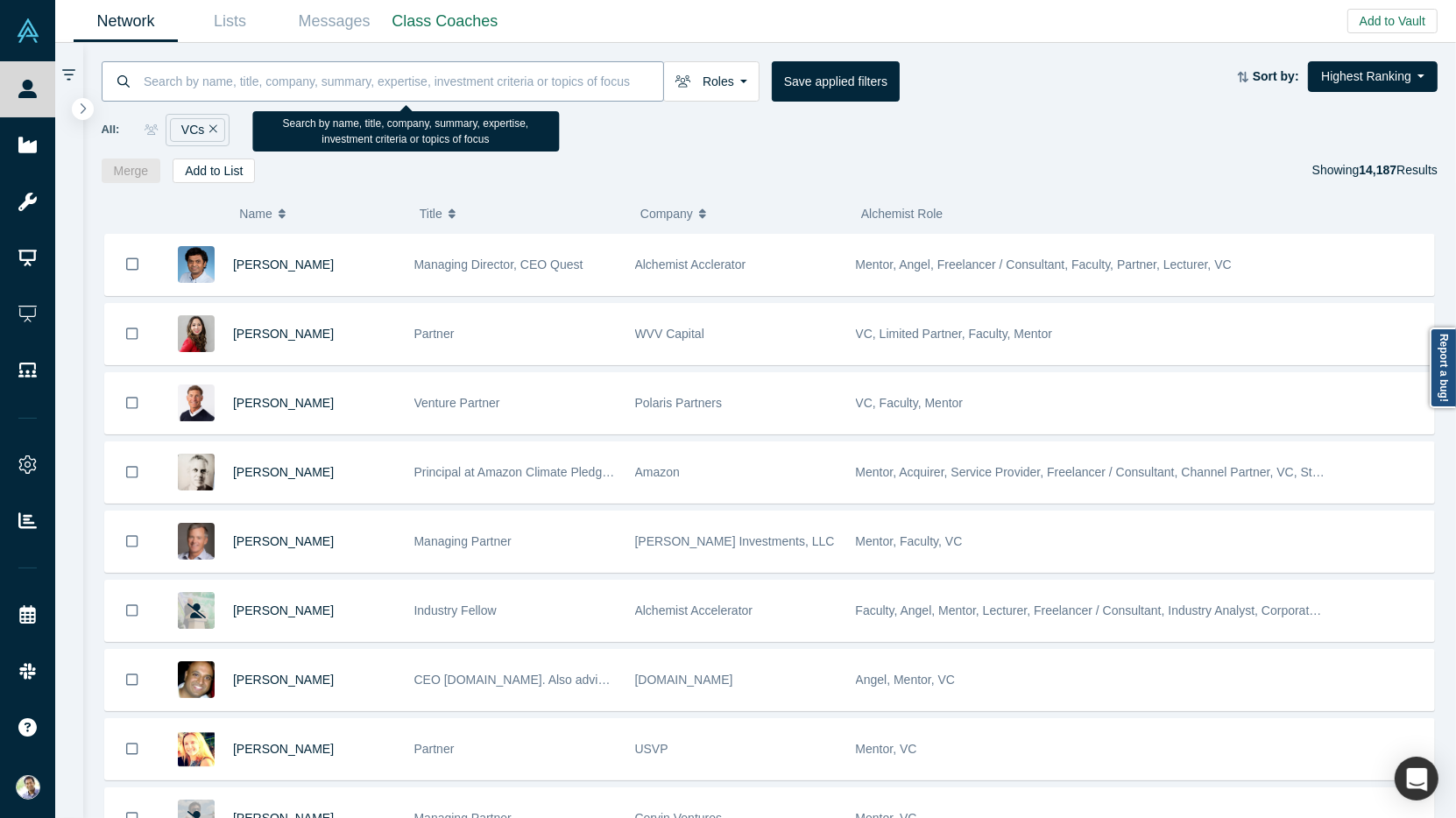
click at [220, 82] on input at bounding box center [403, 81] width 521 height 41
type input "[PERSON_NAME]"
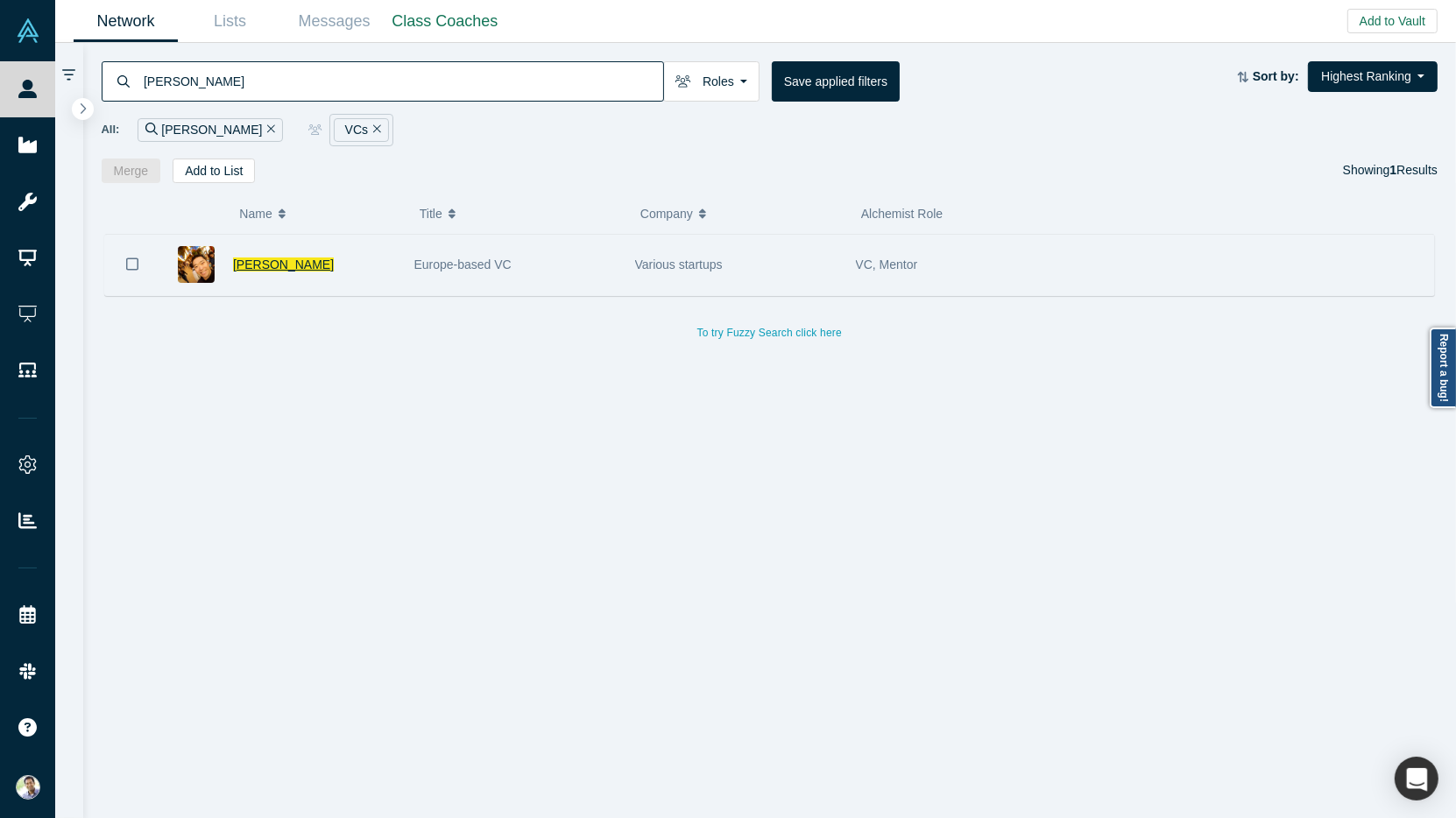
click at [266, 261] on span "[PERSON_NAME]" at bounding box center [282, 264] width 100 height 14
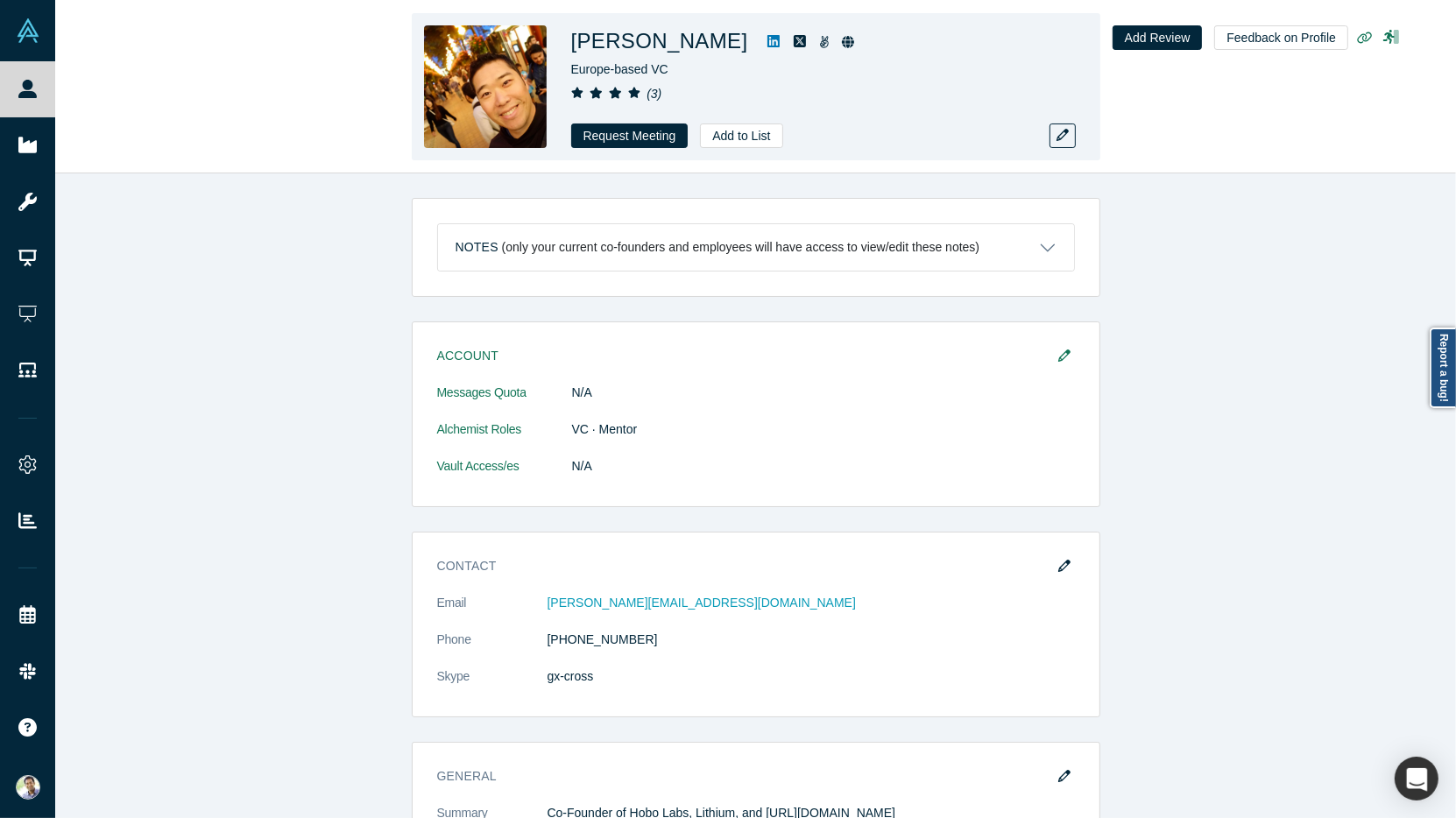
click at [767, 40] on icon at bounding box center [773, 41] width 12 height 12
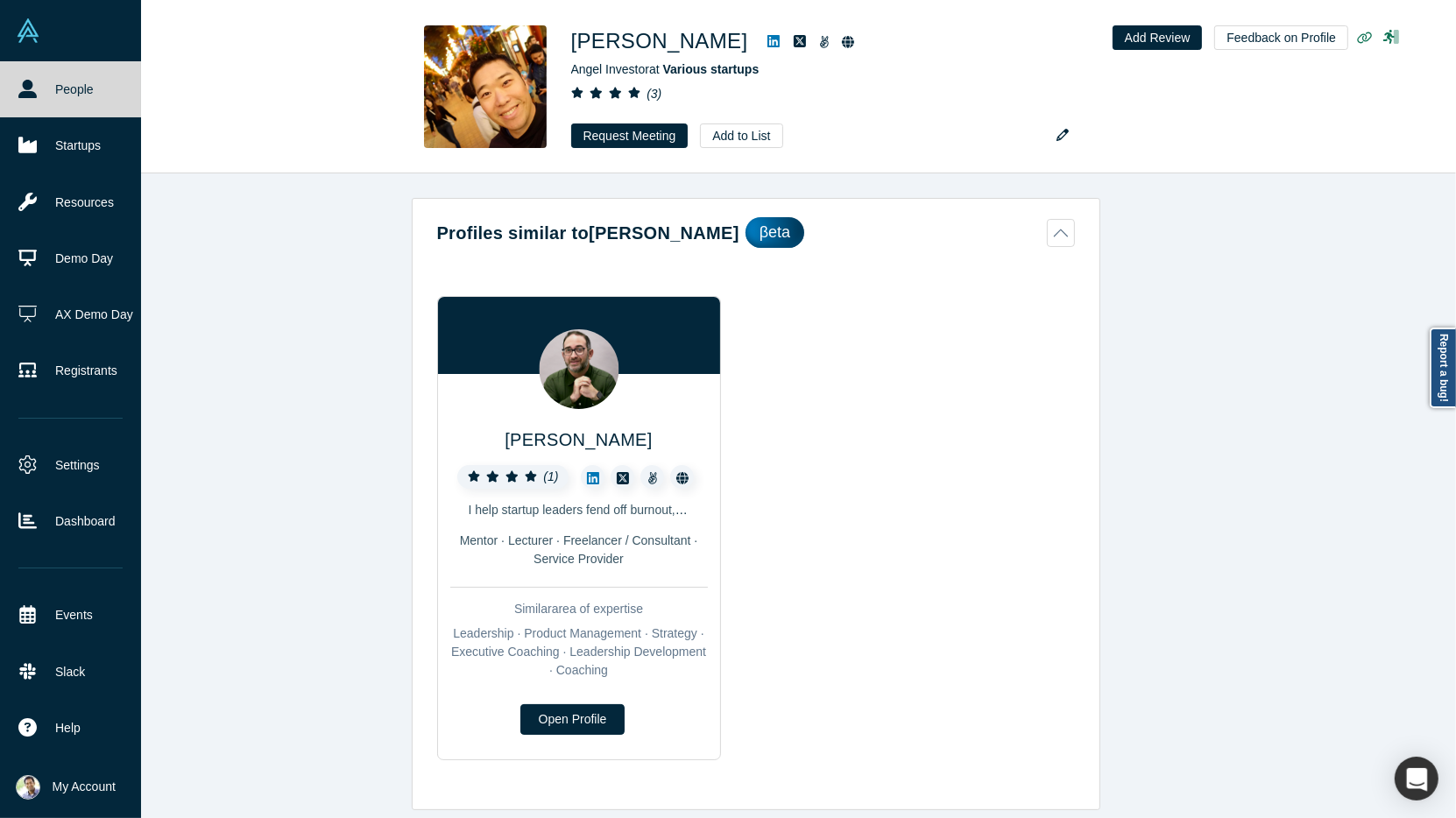
click at [69, 100] on link "People" at bounding box center [71, 89] width 141 height 56
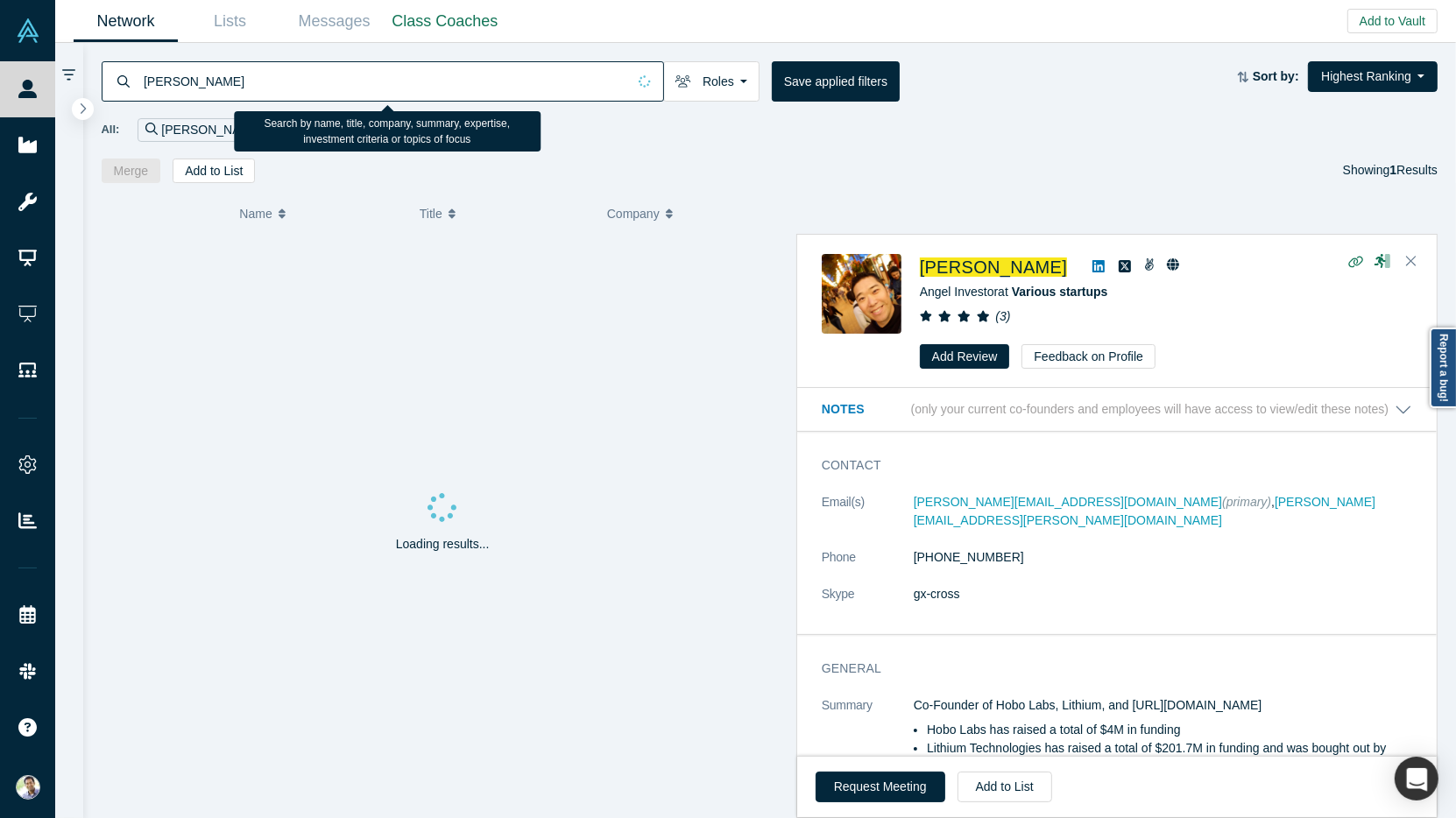
click at [192, 82] on input "[PERSON_NAME]" at bounding box center [384, 81] width 484 height 41
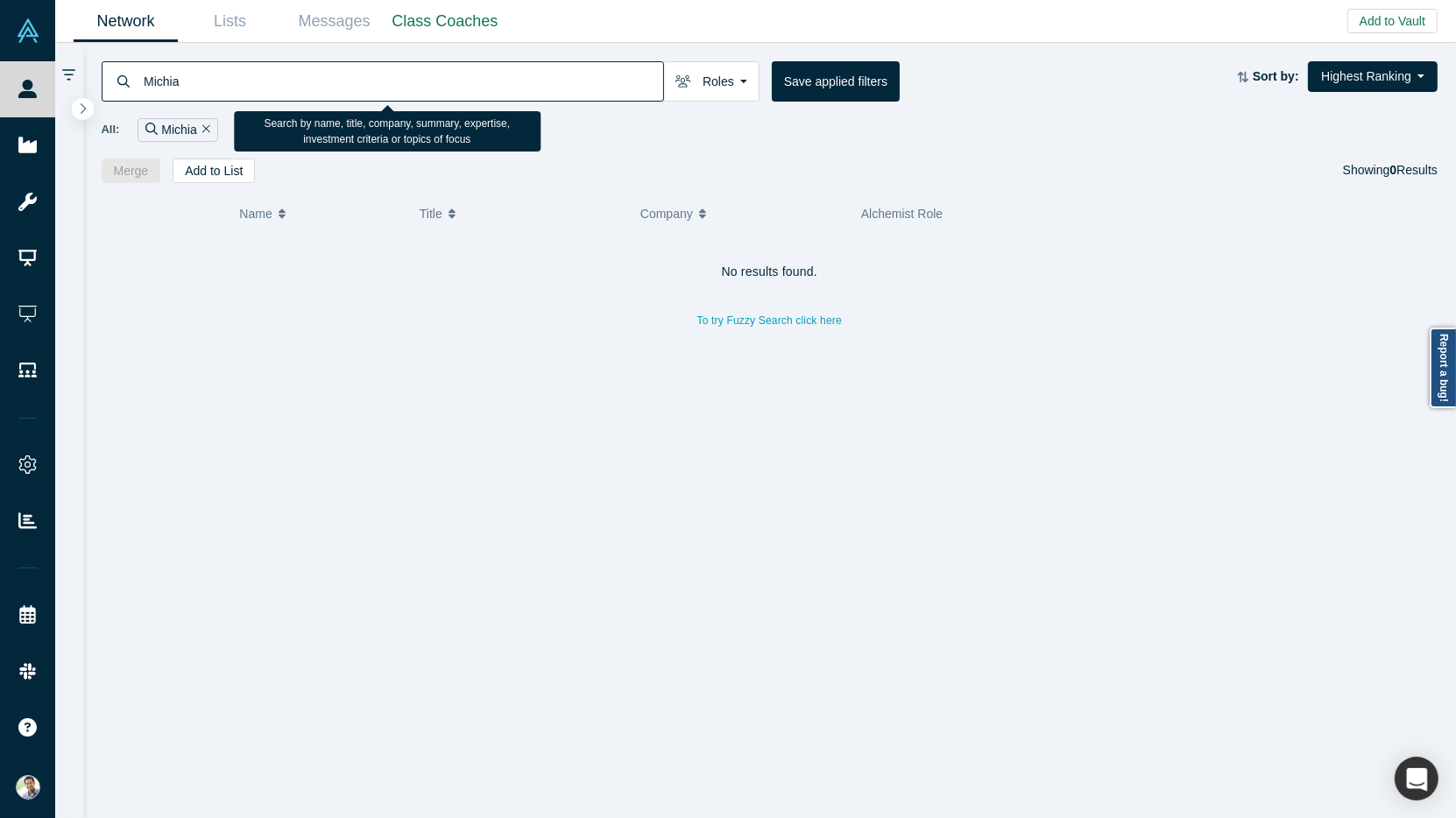
click at [168, 88] on input "Michia" at bounding box center [403, 81] width 521 height 41
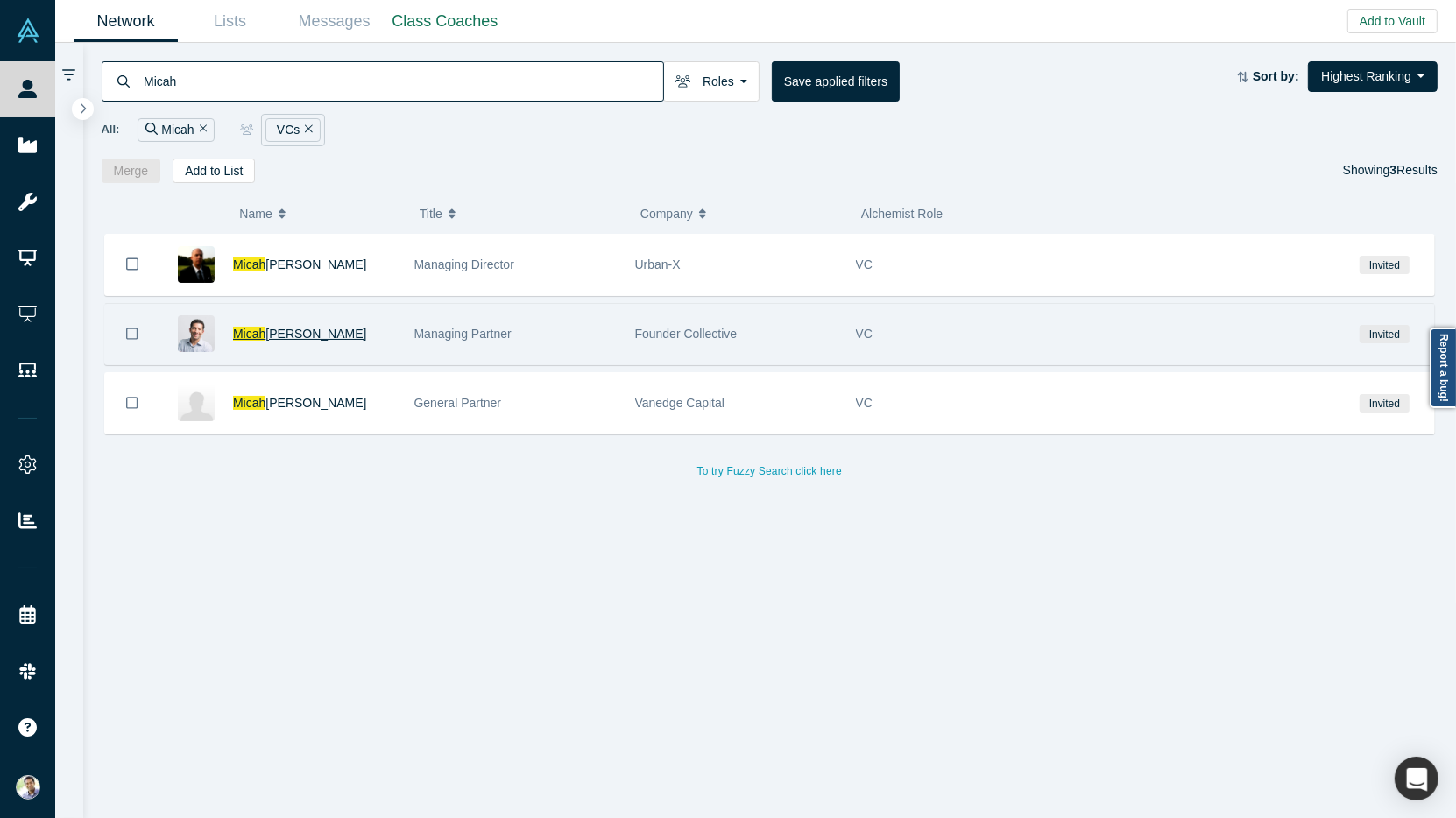
type input "Micah"
click at [295, 327] on span "[PERSON_NAME]" at bounding box center [315, 334] width 100 height 14
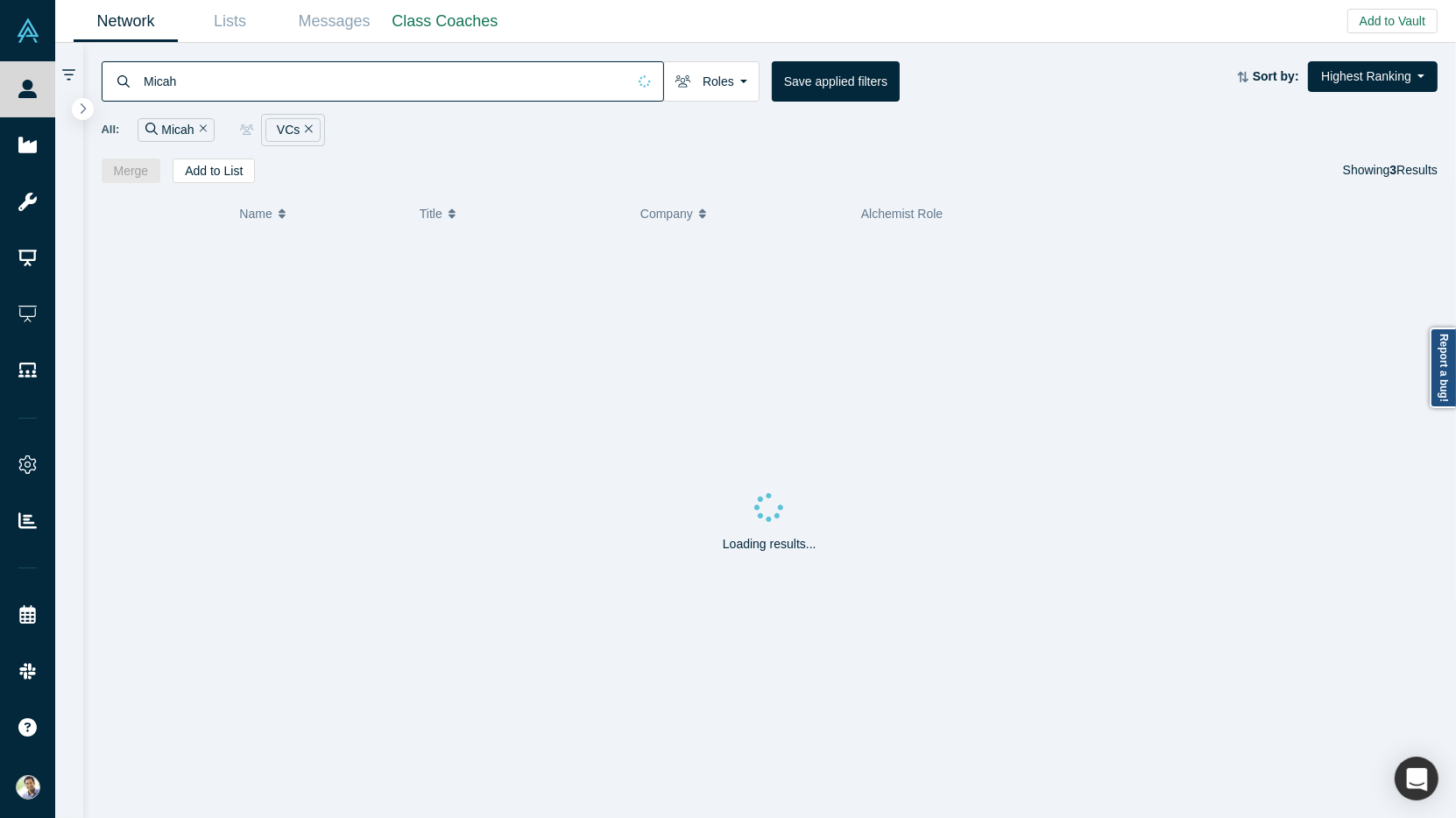
click at [305, 125] on icon "Remove Filter" at bounding box center [309, 128] width 8 height 12
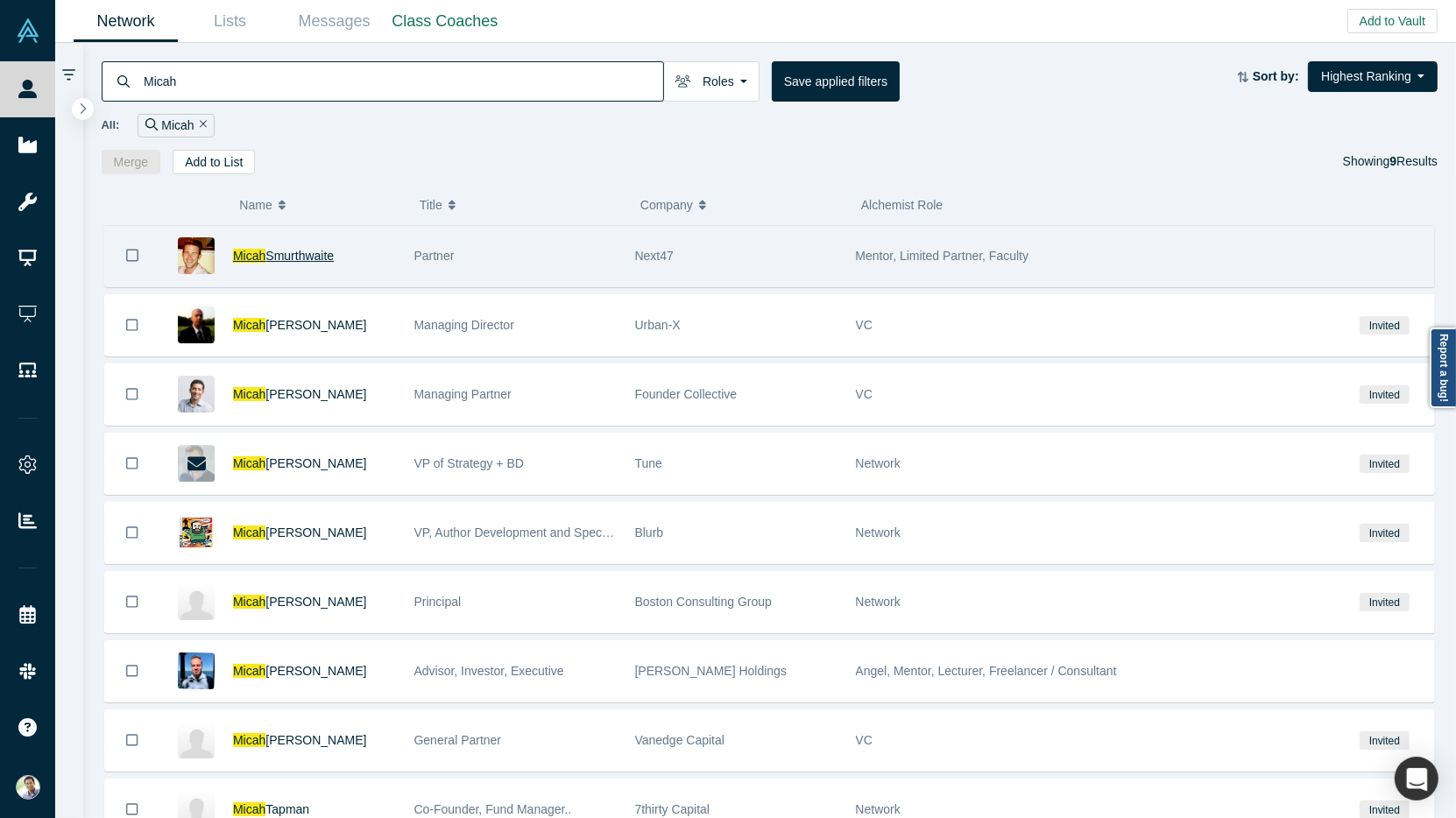
click at [282, 252] on span "Smurthwaite" at bounding box center [299, 255] width 69 height 14
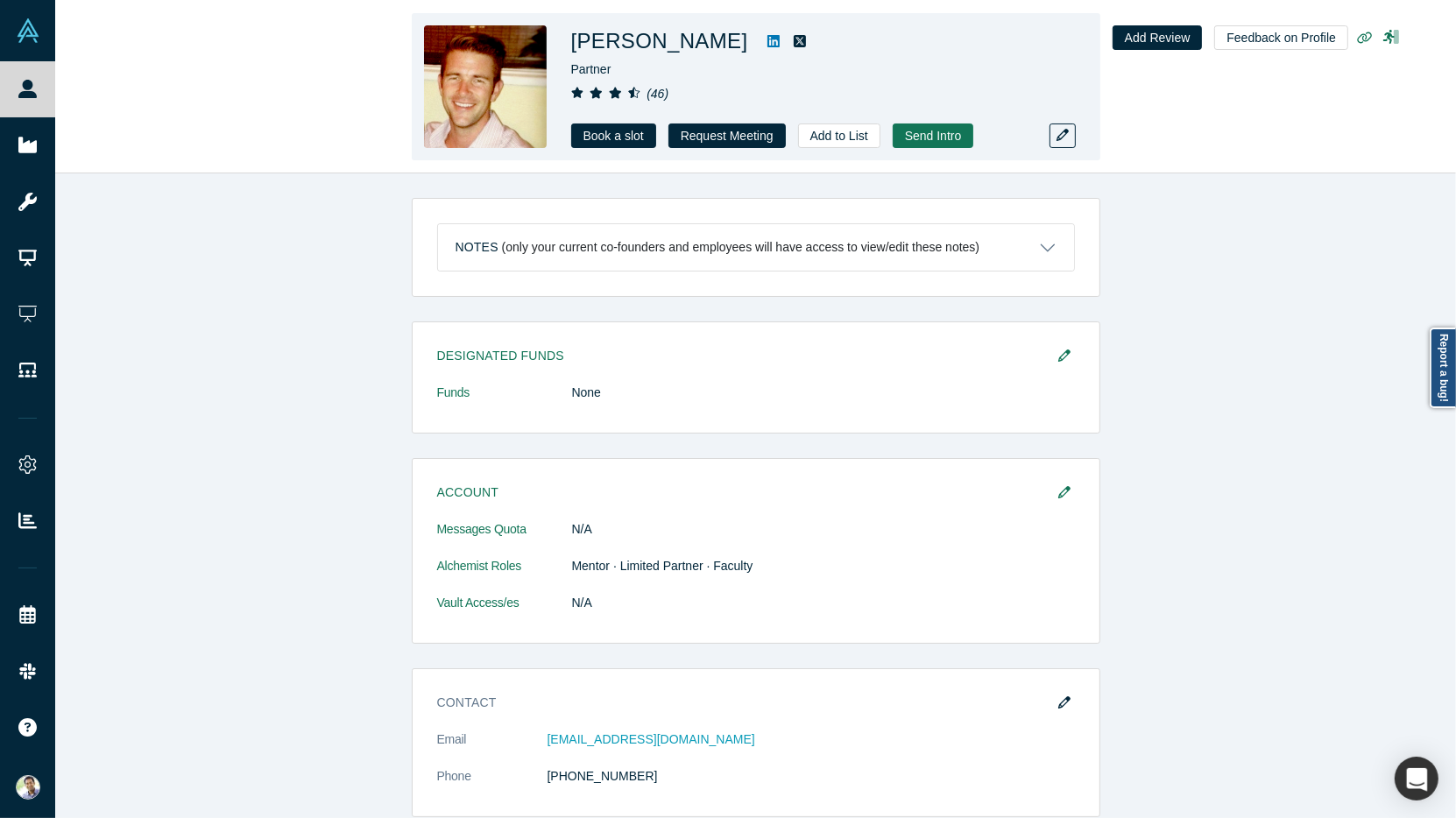
click at [779, 45] on icon at bounding box center [773, 41] width 12 height 14
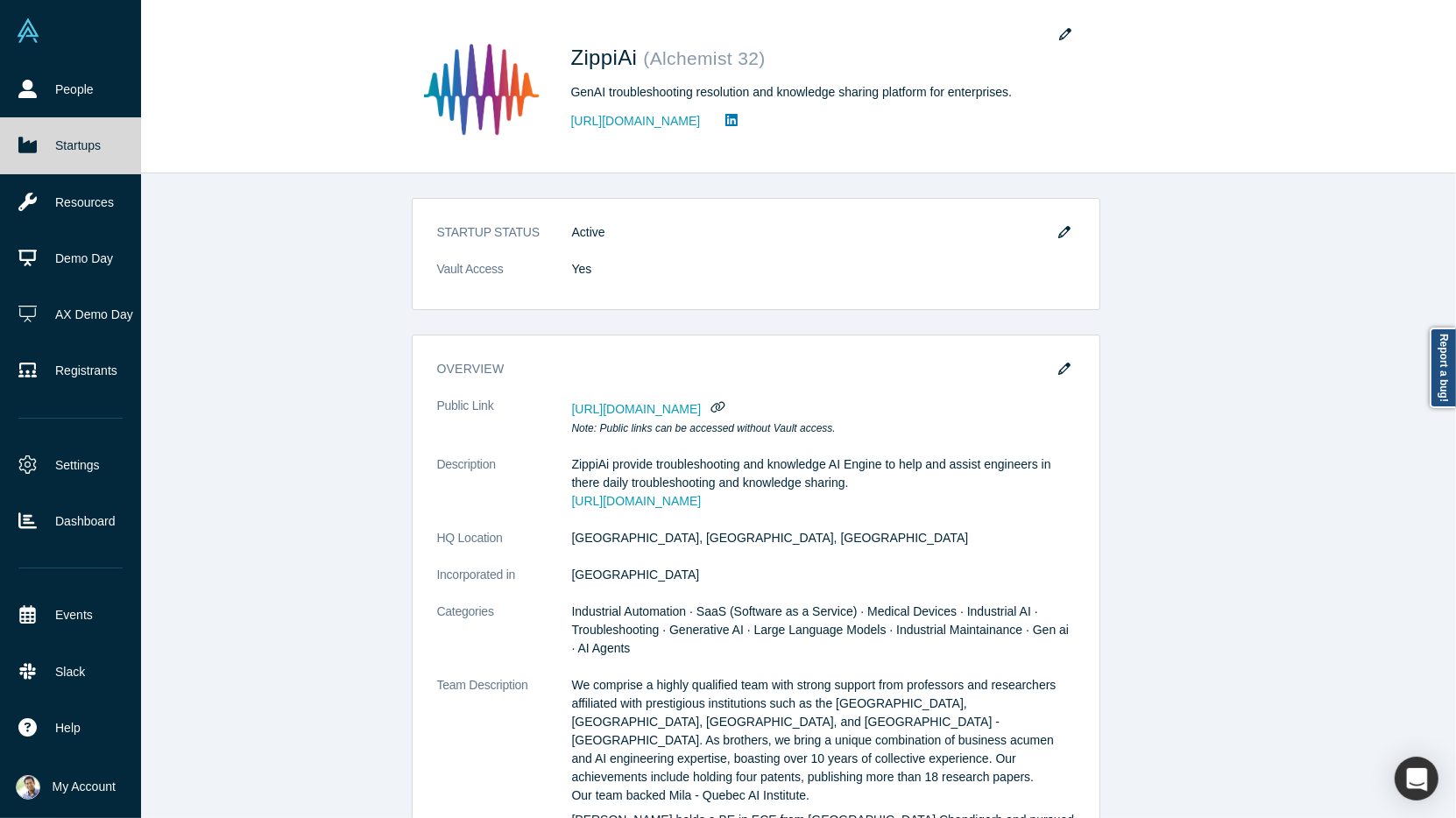
scroll to position [1194, 0]
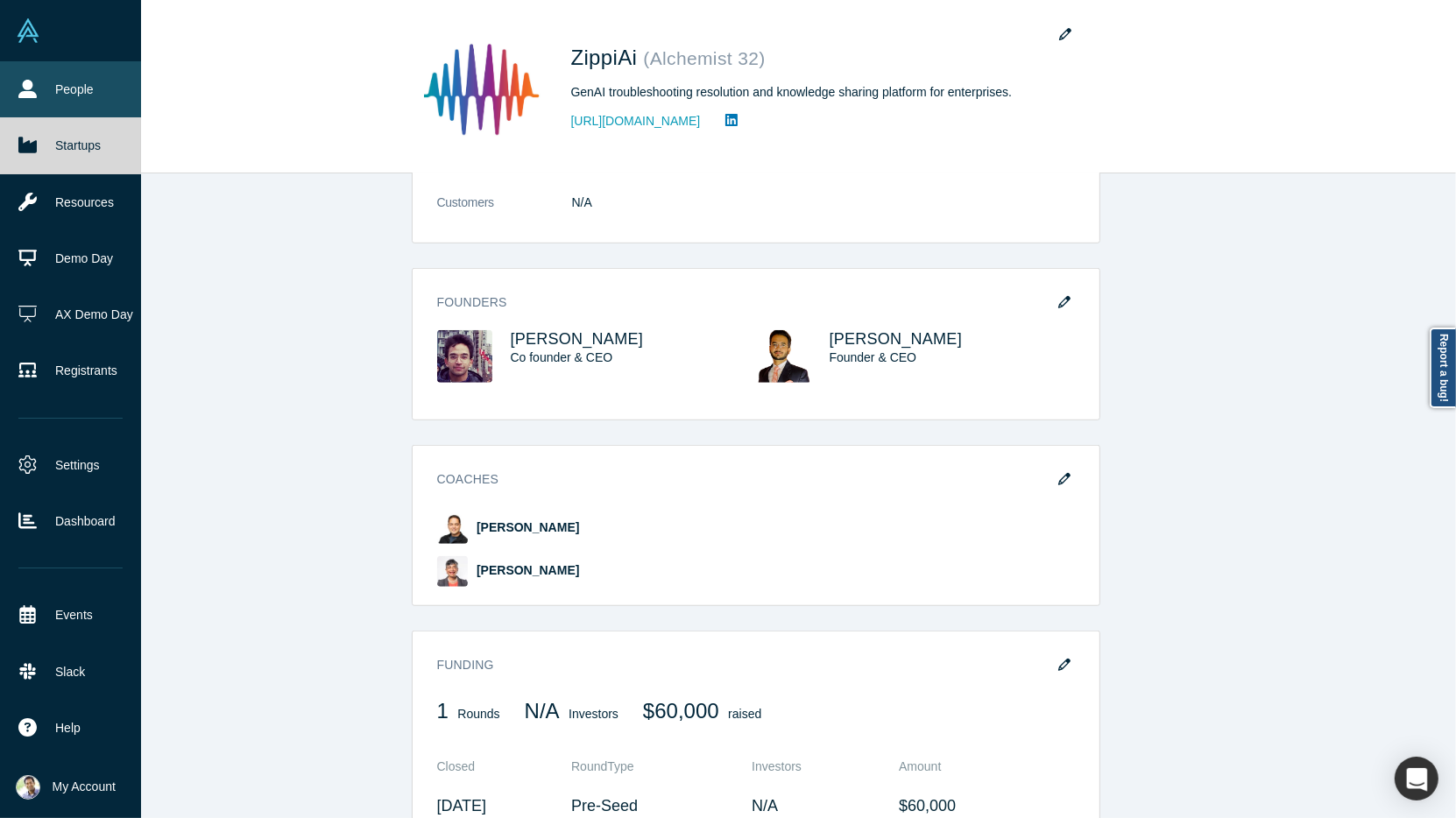
click at [71, 103] on link "People" at bounding box center [71, 89] width 141 height 56
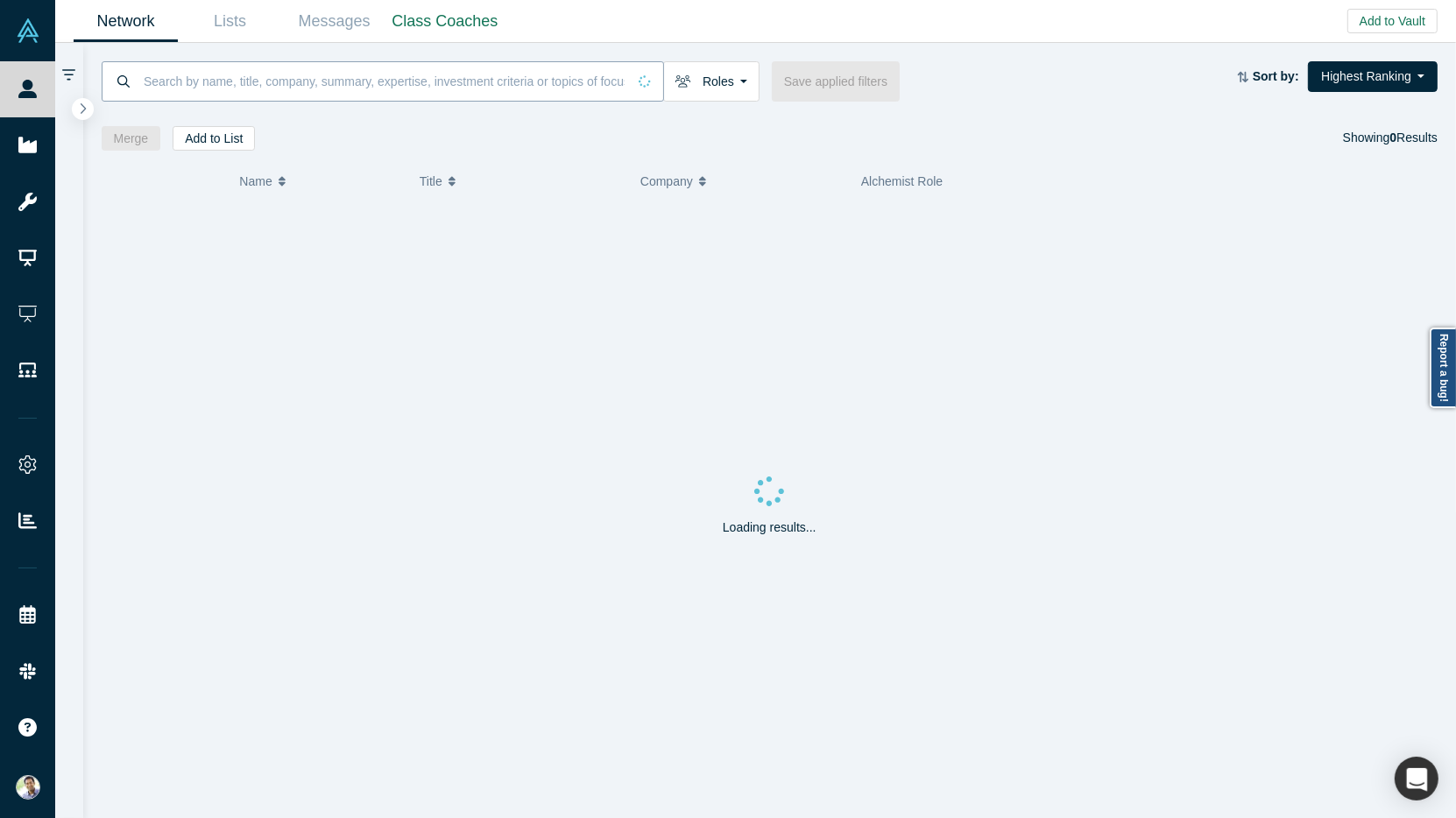
click at [249, 83] on input at bounding box center [384, 81] width 484 height 41
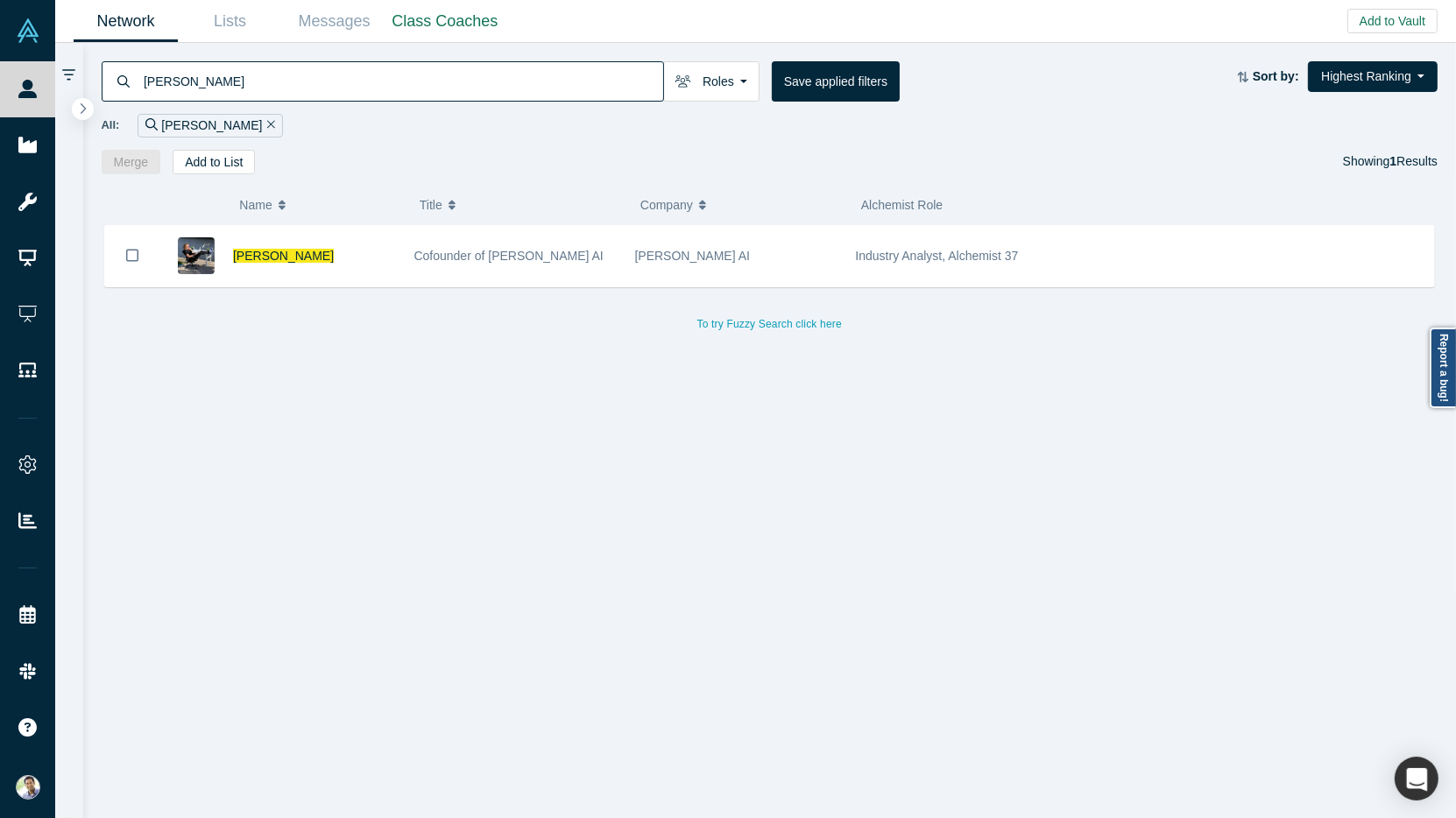
type input "[PERSON_NAME]"
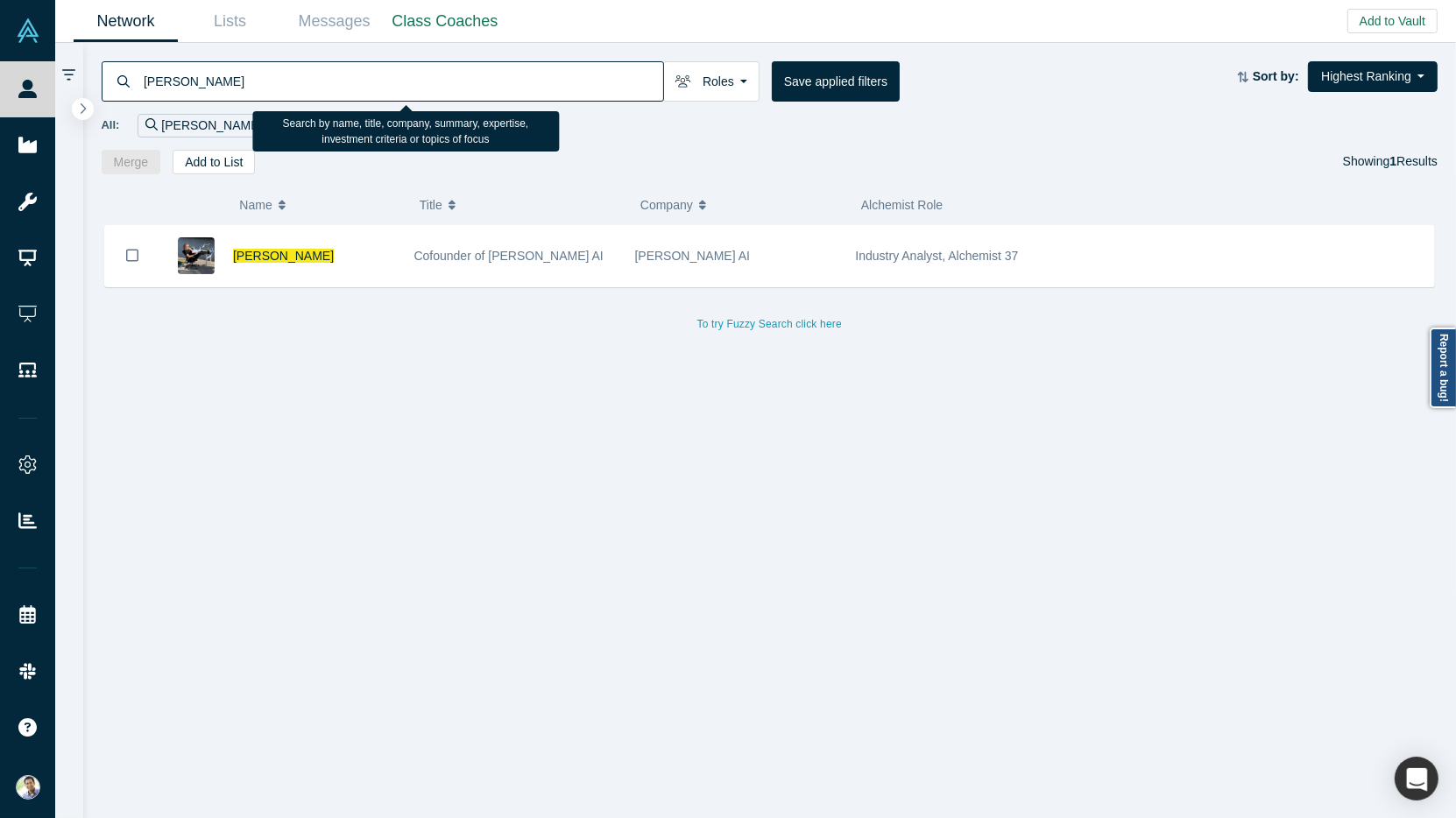
click at [176, 84] on input "[PERSON_NAME]" at bounding box center [403, 81] width 521 height 41
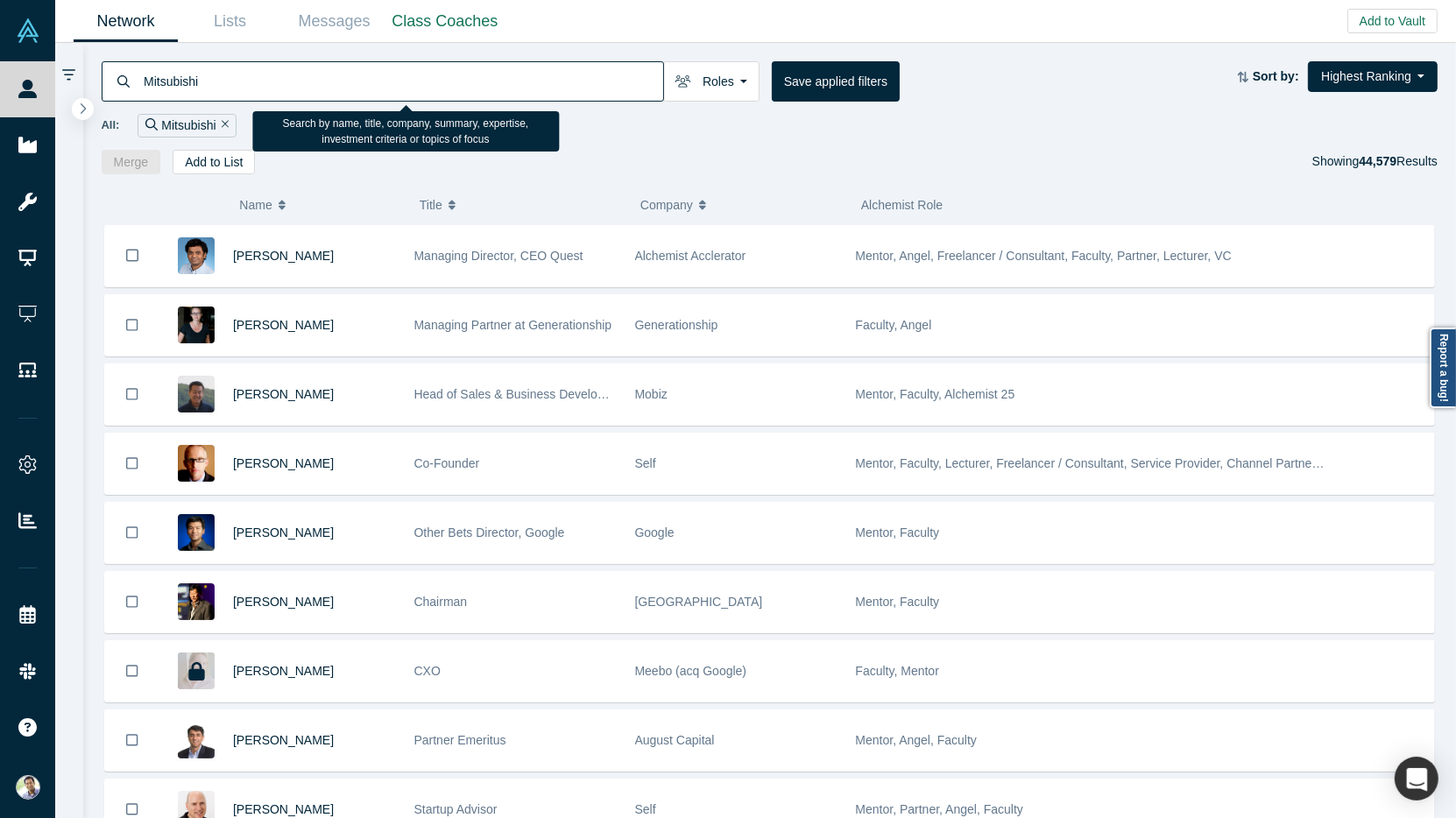
type input "Mitsubishi"
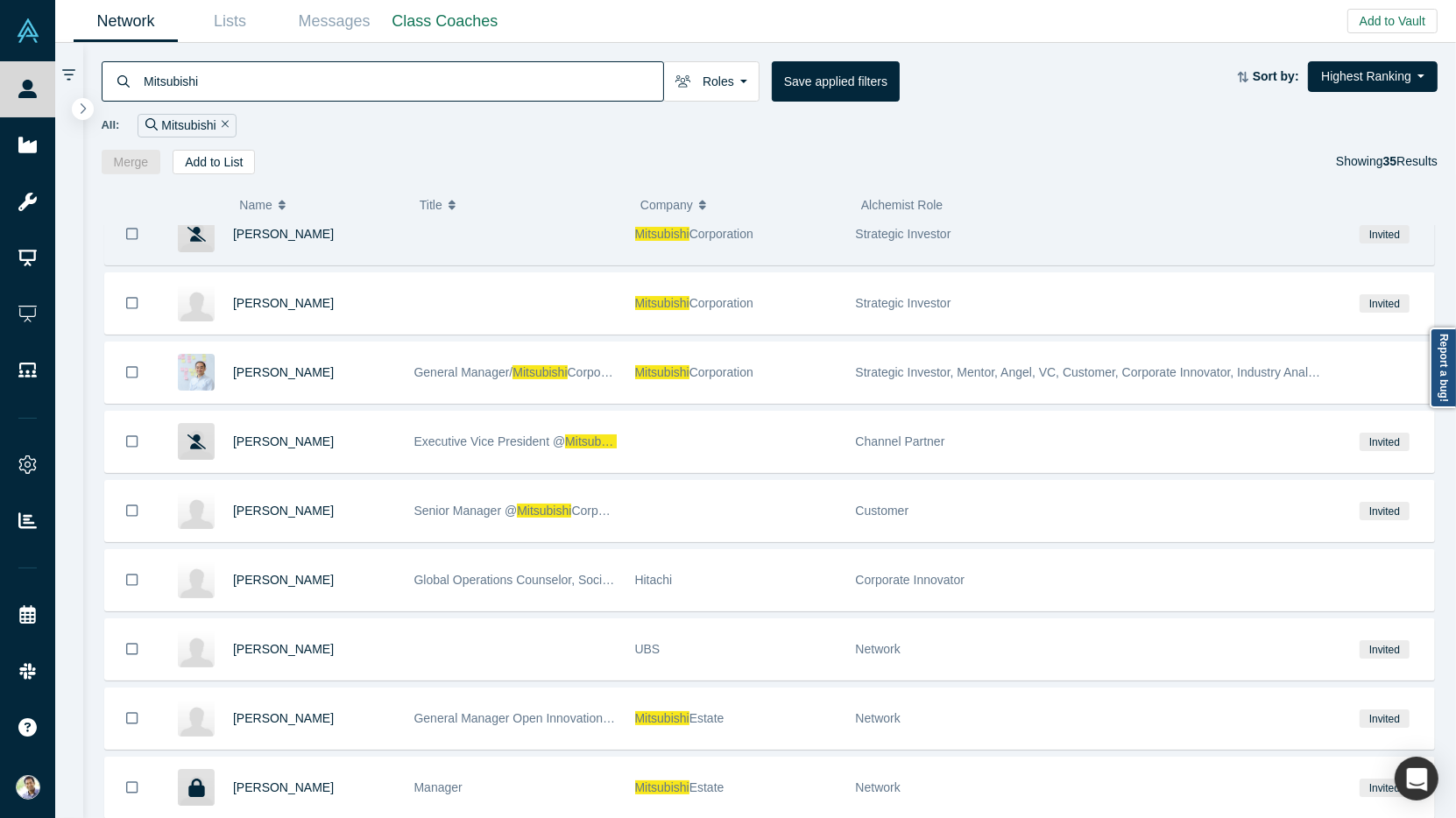
scroll to position [224, 0]
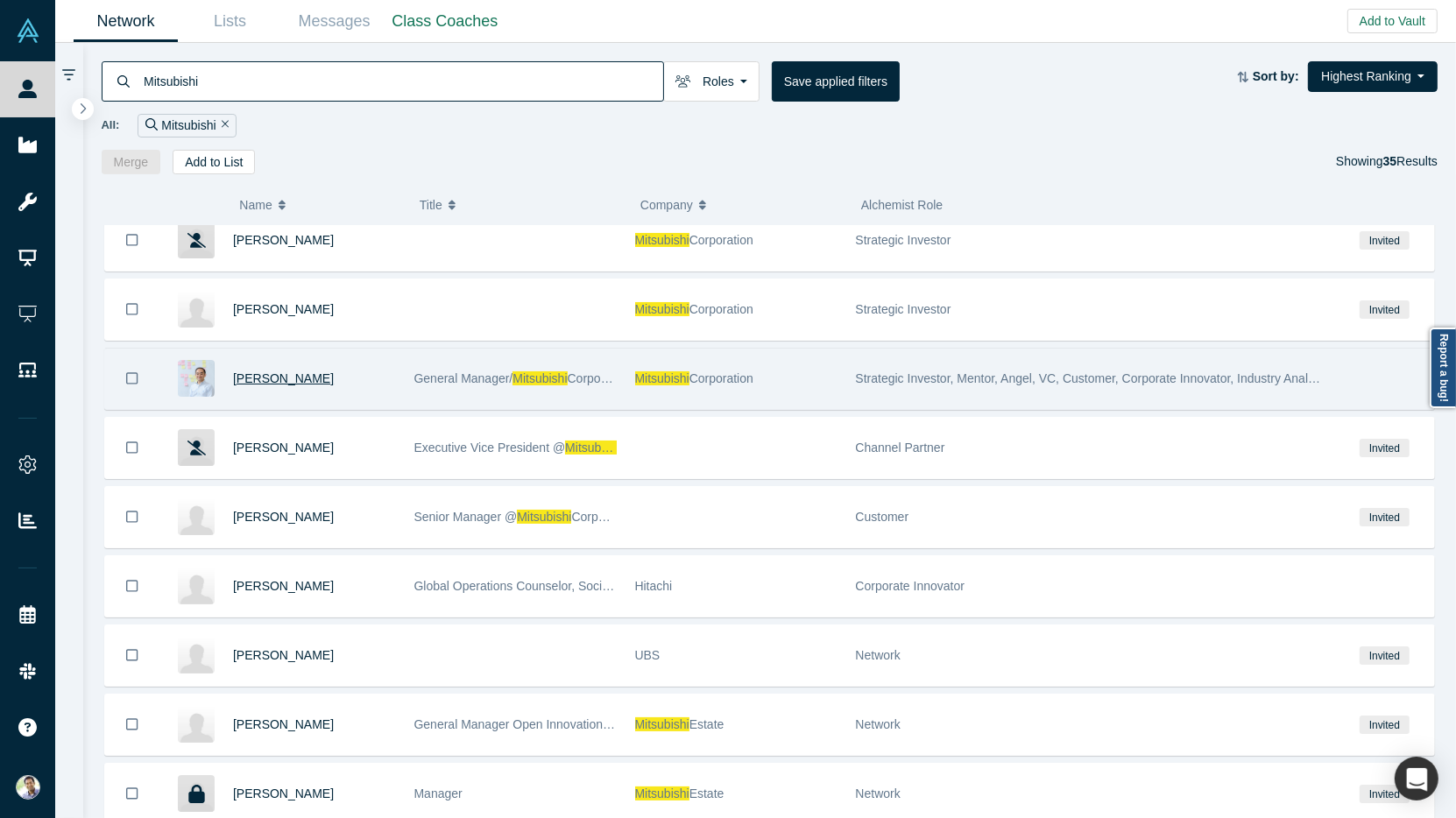
click at [274, 373] on span "Yuichiro Yoshinari" at bounding box center [282, 379] width 100 height 14
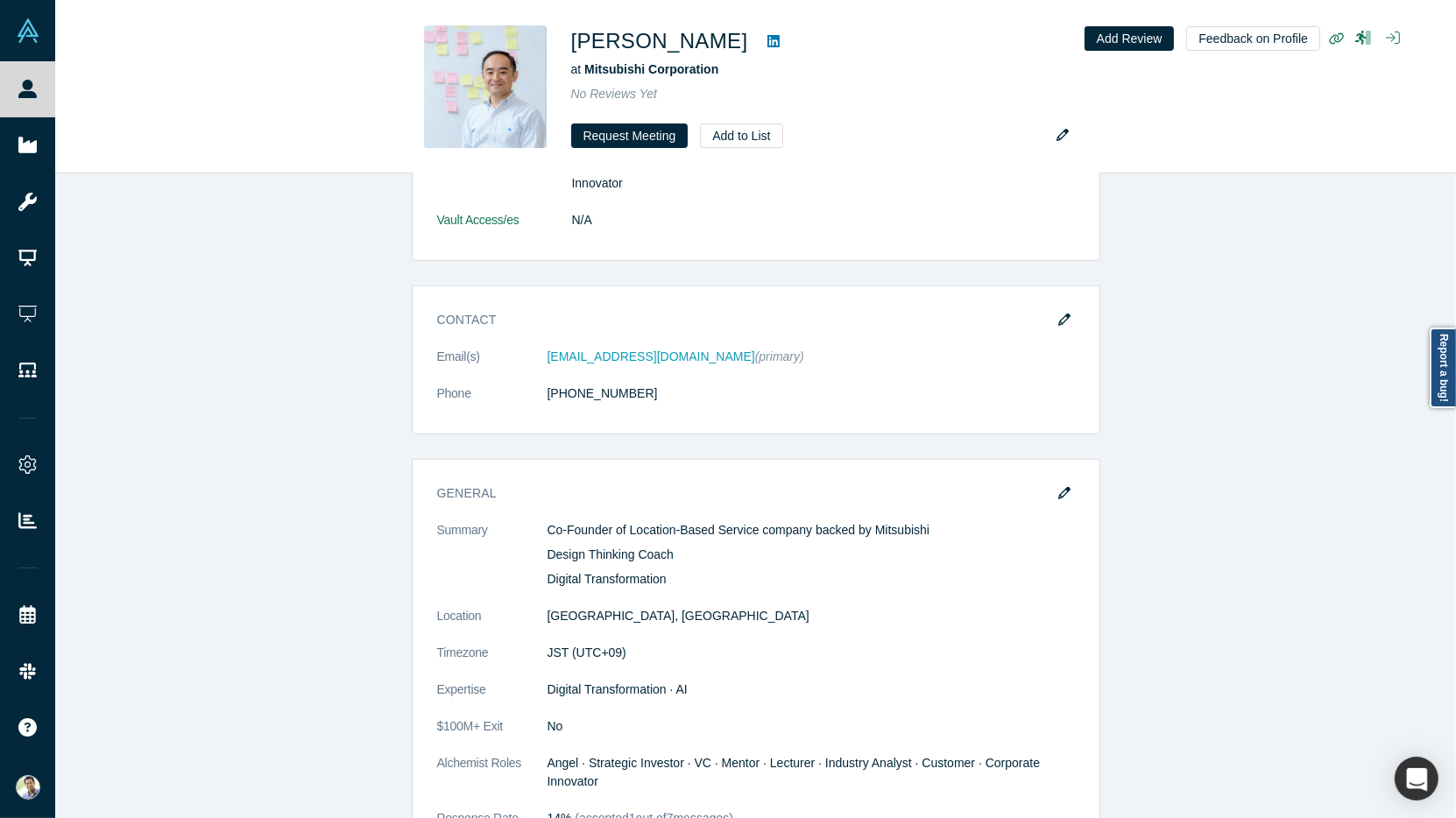
scroll to position [1290, 0]
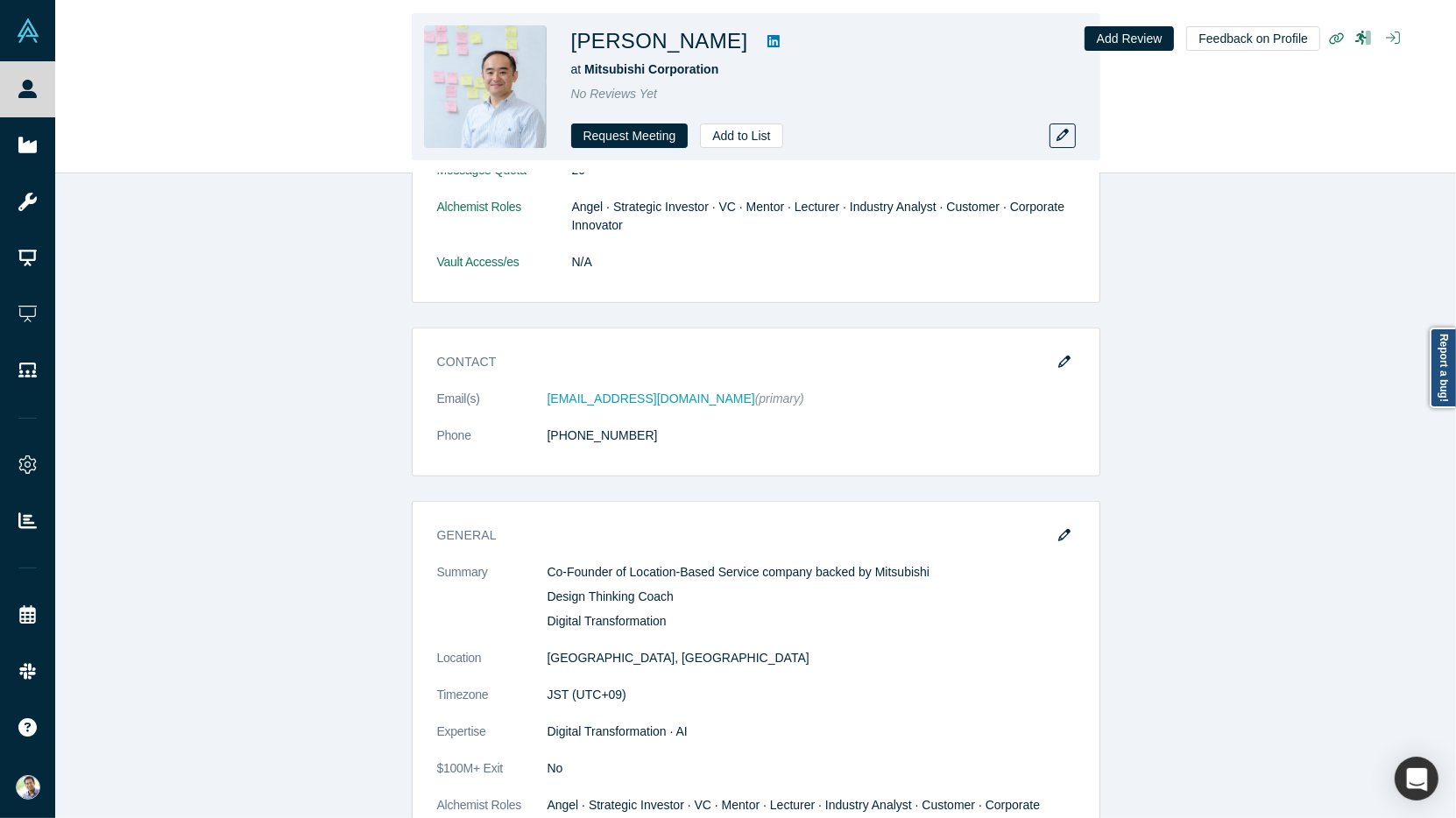
click at [767, 42] on icon at bounding box center [773, 41] width 12 height 12
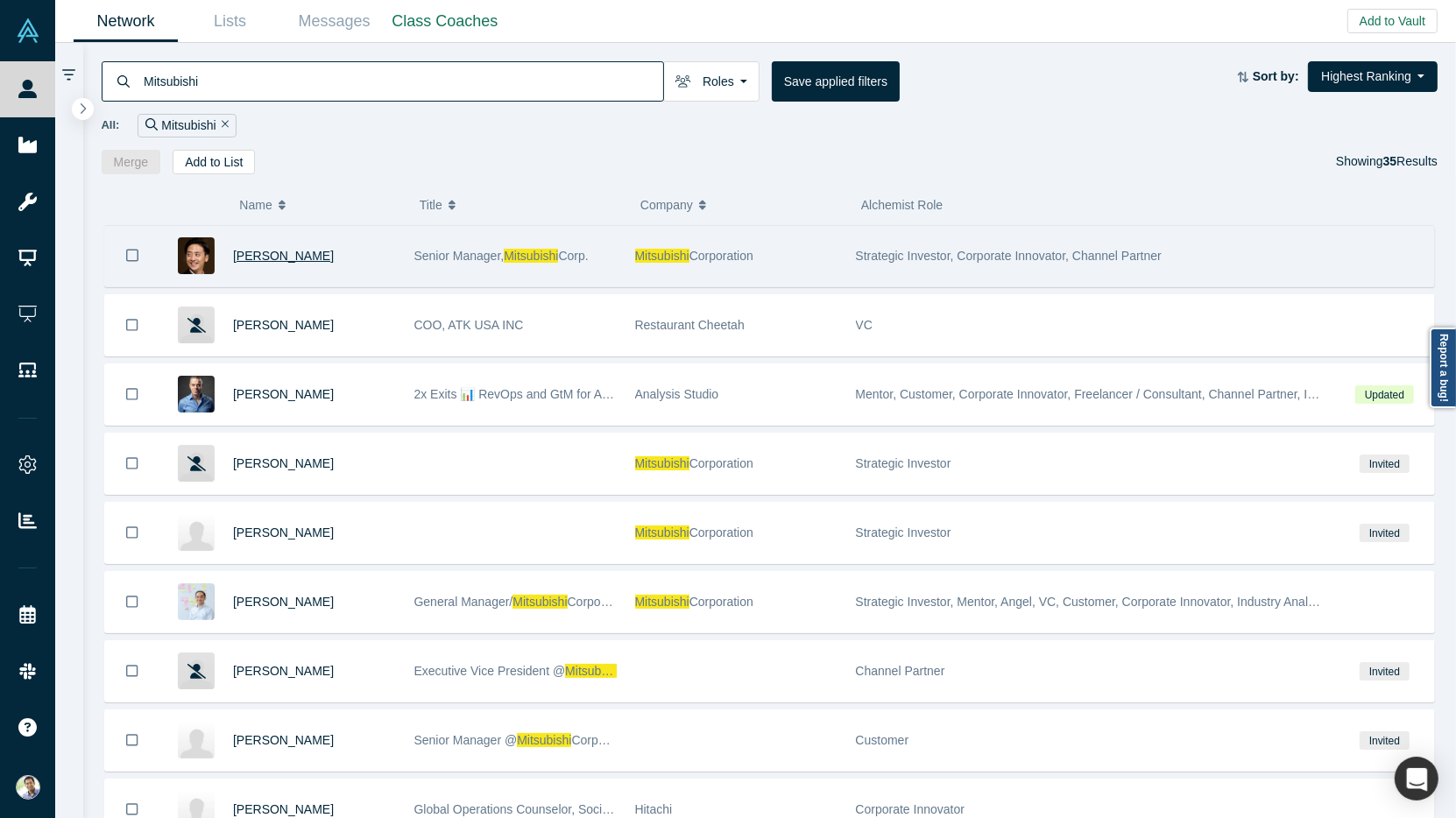
click at [266, 248] on span "Sohei Iida" at bounding box center [282, 255] width 100 height 14
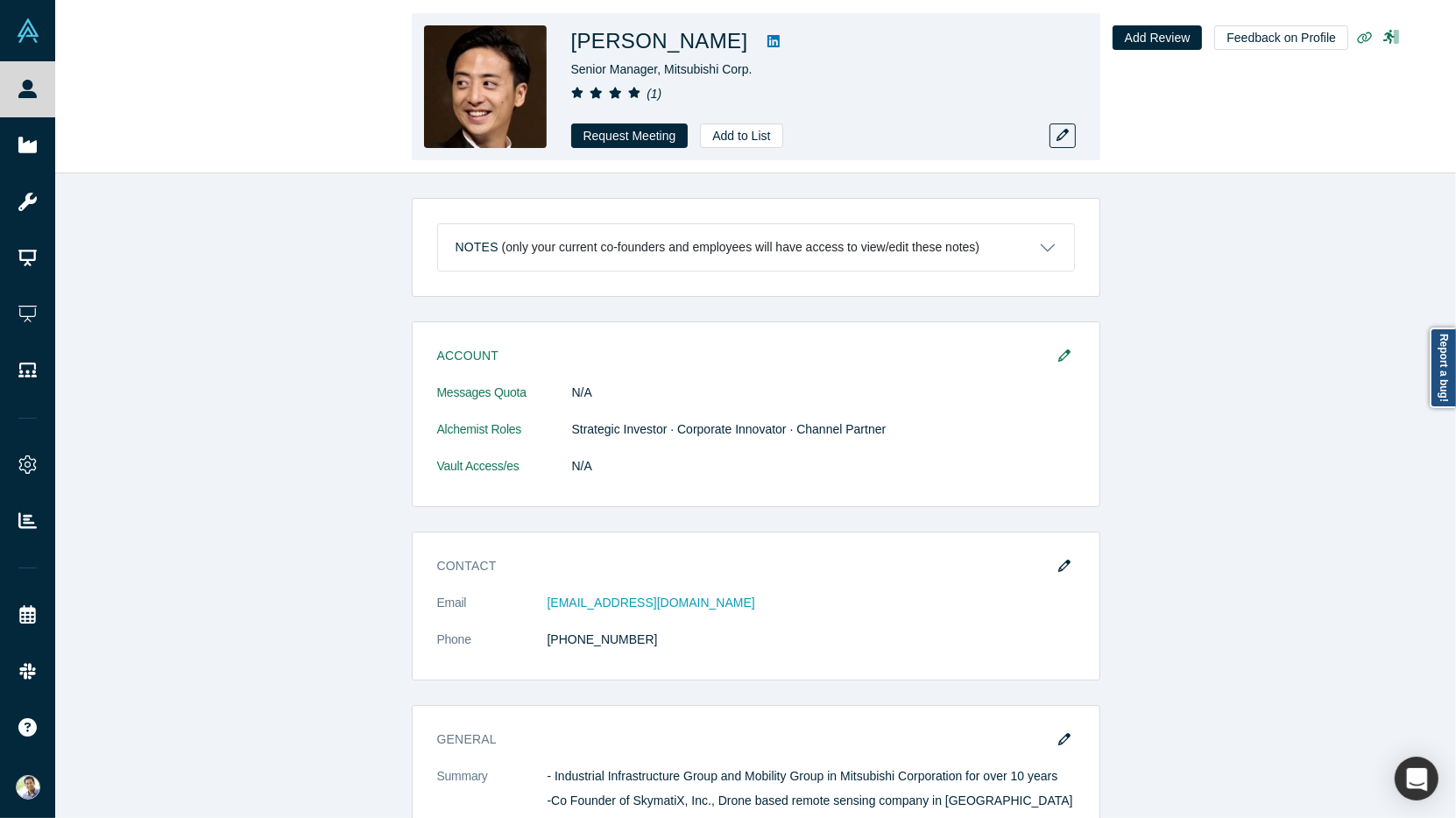
click at [767, 39] on icon at bounding box center [773, 41] width 12 height 12
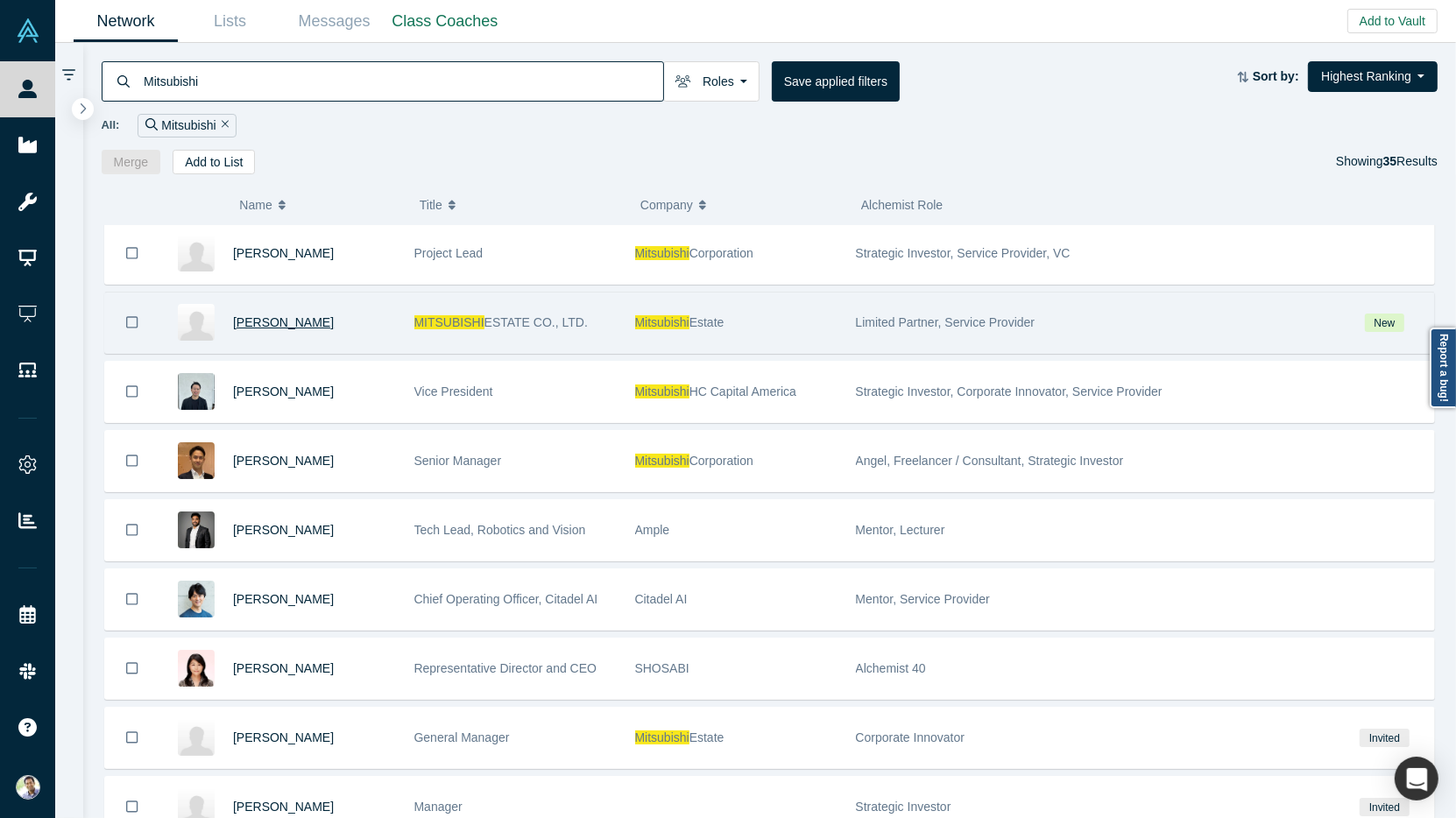
scroll to position [987, 0]
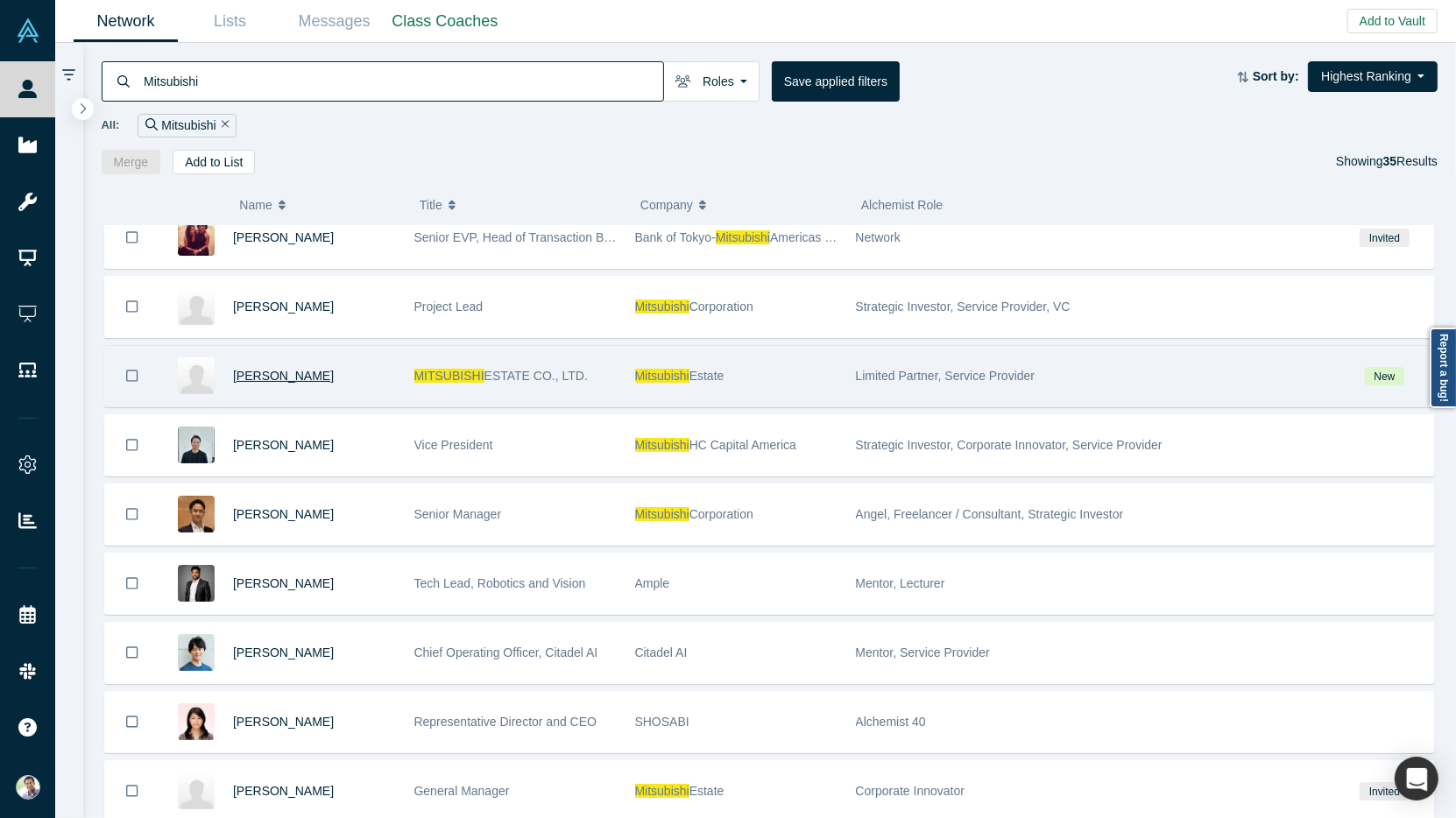
click at [274, 369] on span "Tanaka Keiko" at bounding box center [282, 376] width 100 height 14
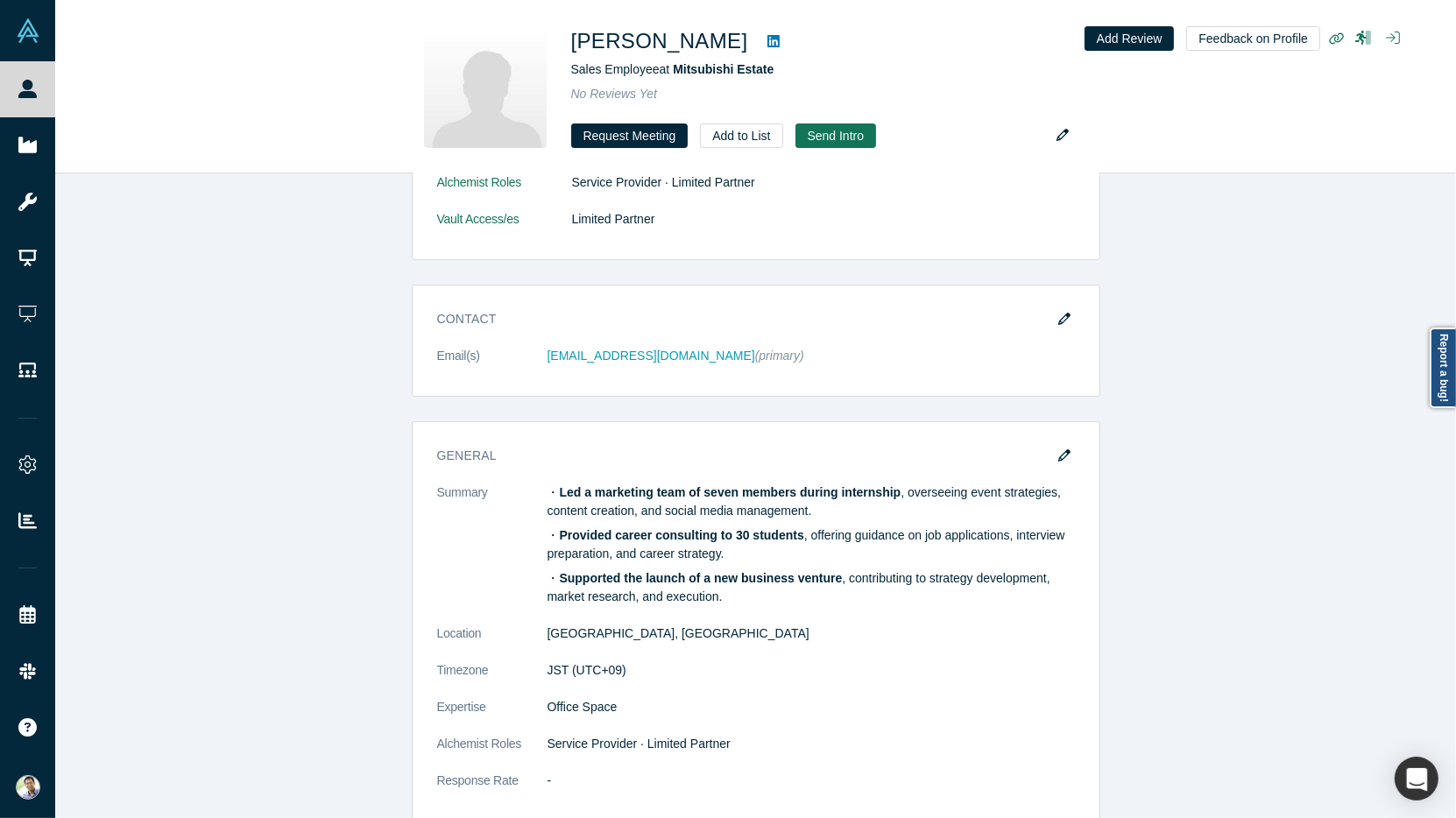
scroll to position [402, 0]
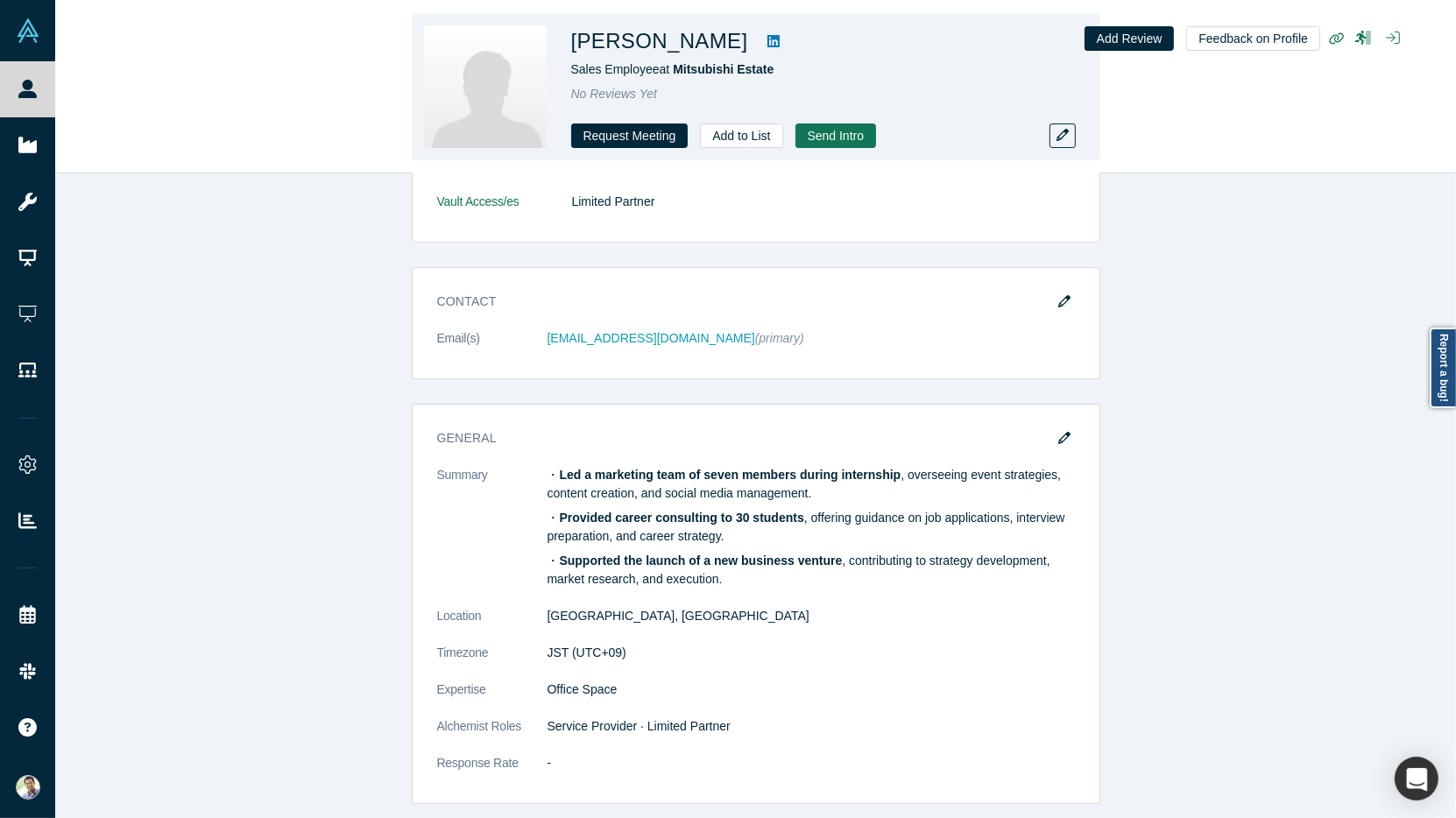
click at [767, 44] on icon at bounding box center [773, 41] width 12 height 12
